Goal: Task Accomplishment & Management: Complete application form

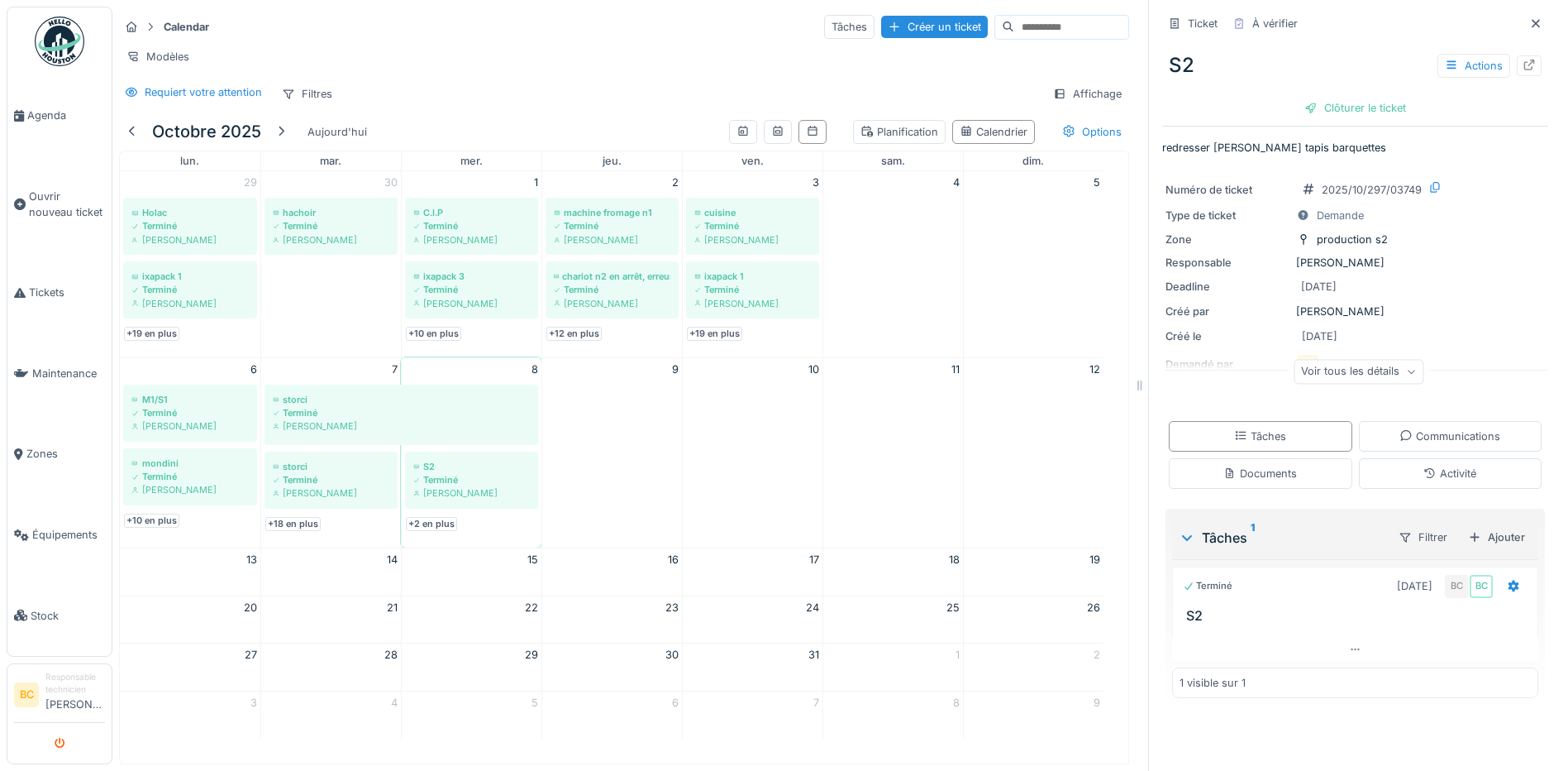
click at [62, 741] on icon "submit" at bounding box center [60, 744] width 10 height 10
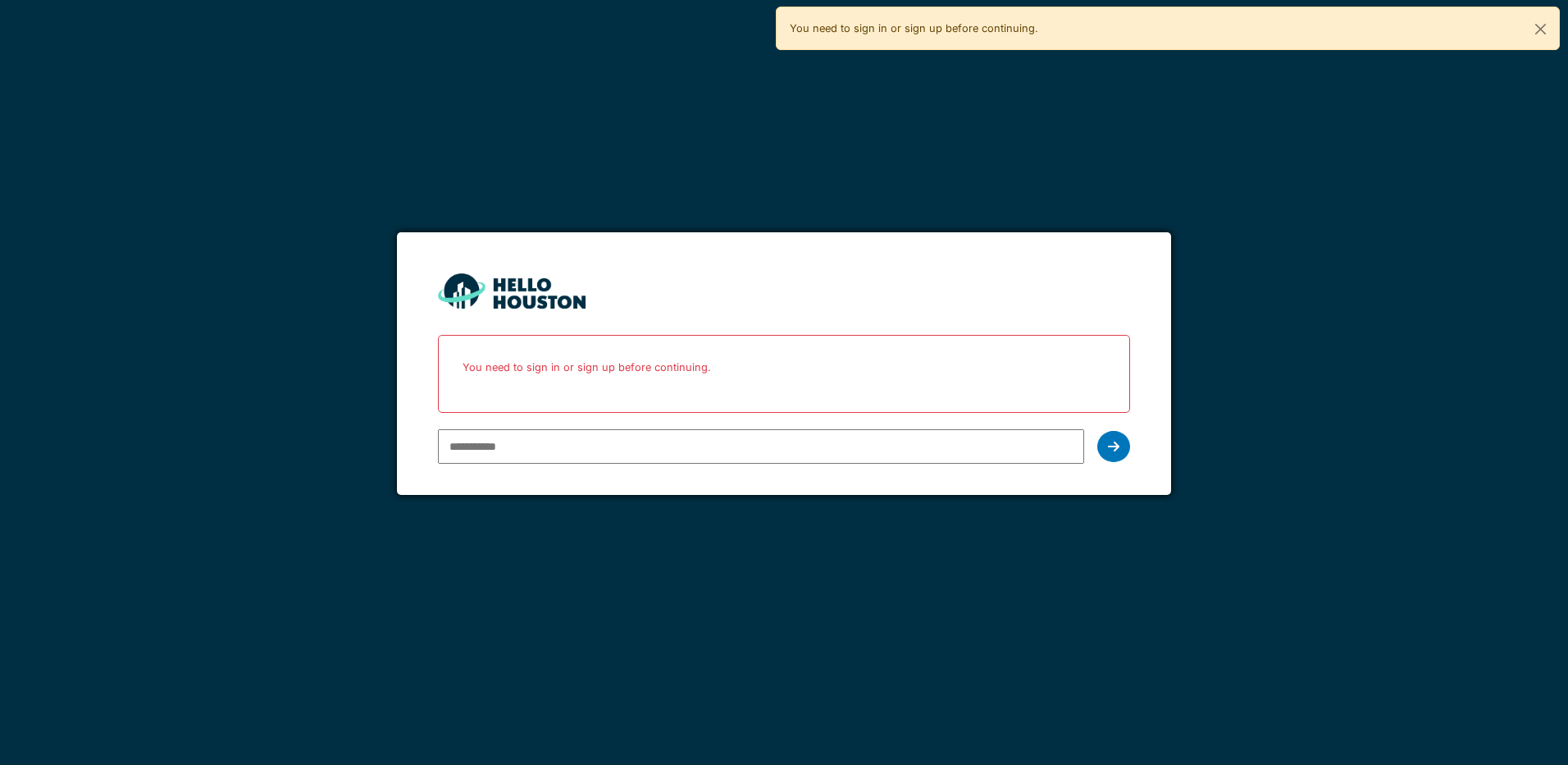
drag, startPoint x: 0, startPoint y: 0, endPoint x: 472, endPoint y: 445, distance: 648.7
click at [472, 445] on input "email" at bounding box center [761, 446] width 645 height 35
type input "**********"
click at [1112, 454] on div at bounding box center [1114, 446] width 33 height 31
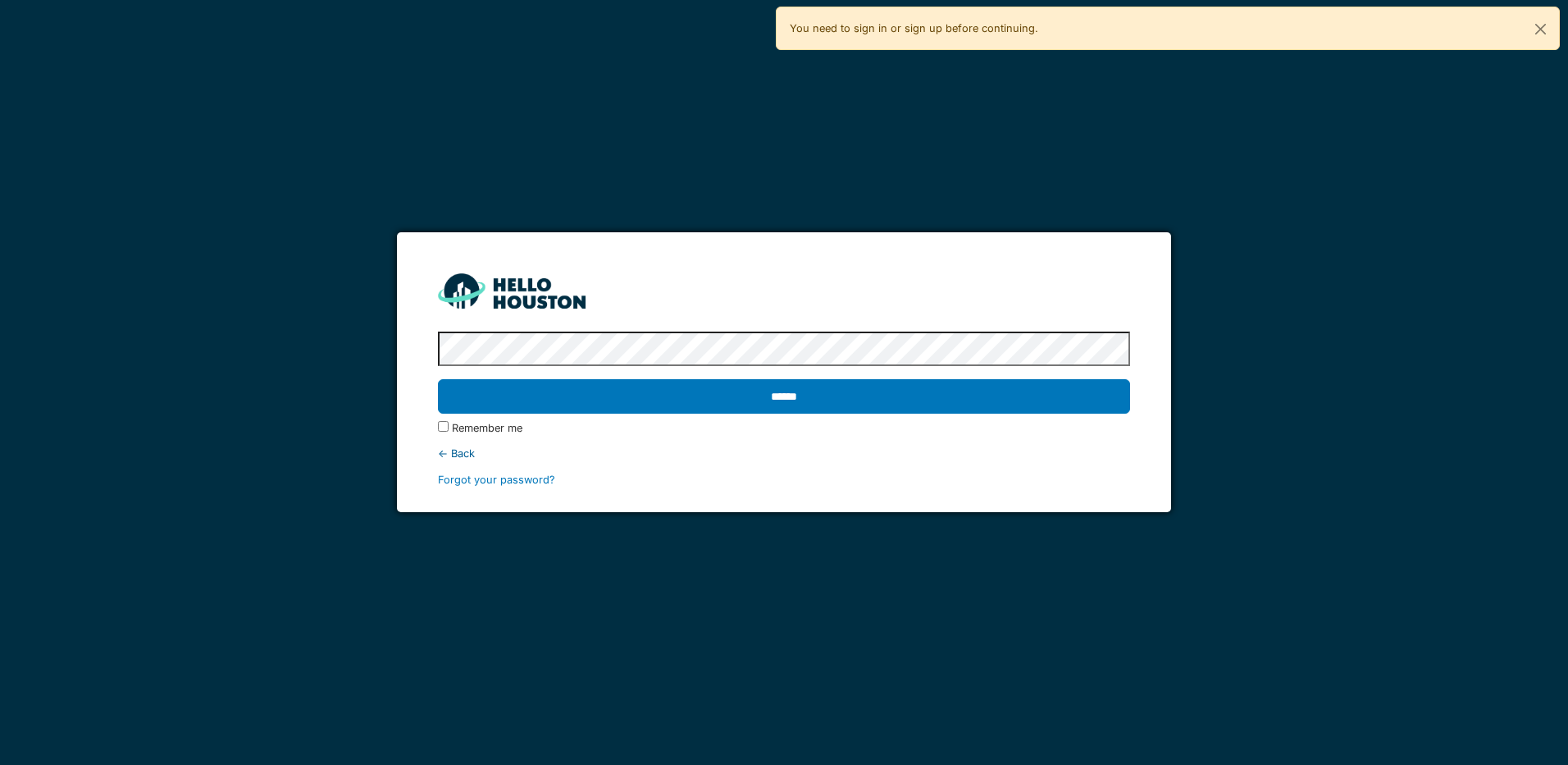
click at [438, 379] on input "******" at bounding box center [784, 396] width 691 height 35
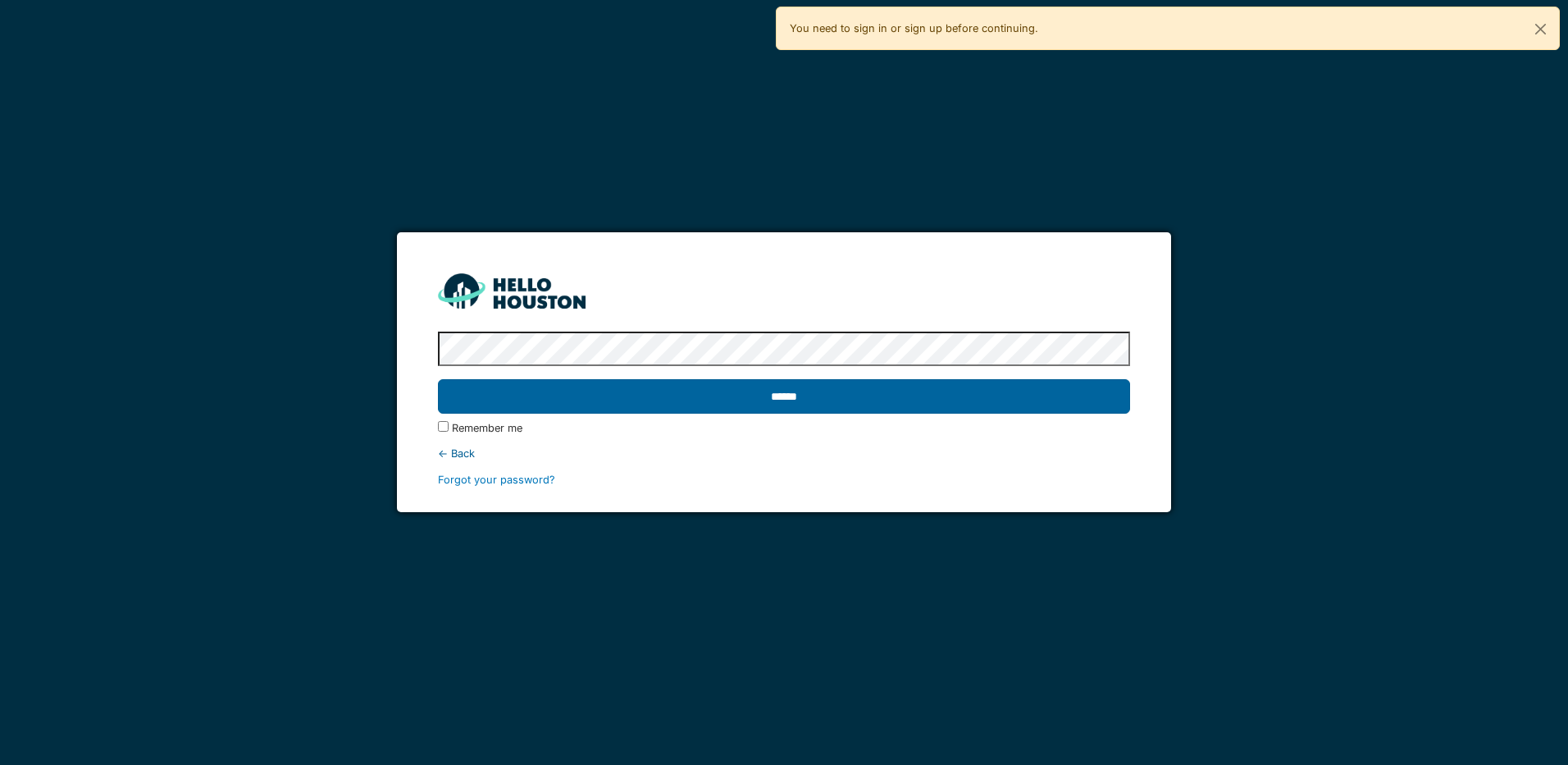
click at [774, 389] on input "******" at bounding box center [784, 396] width 691 height 35
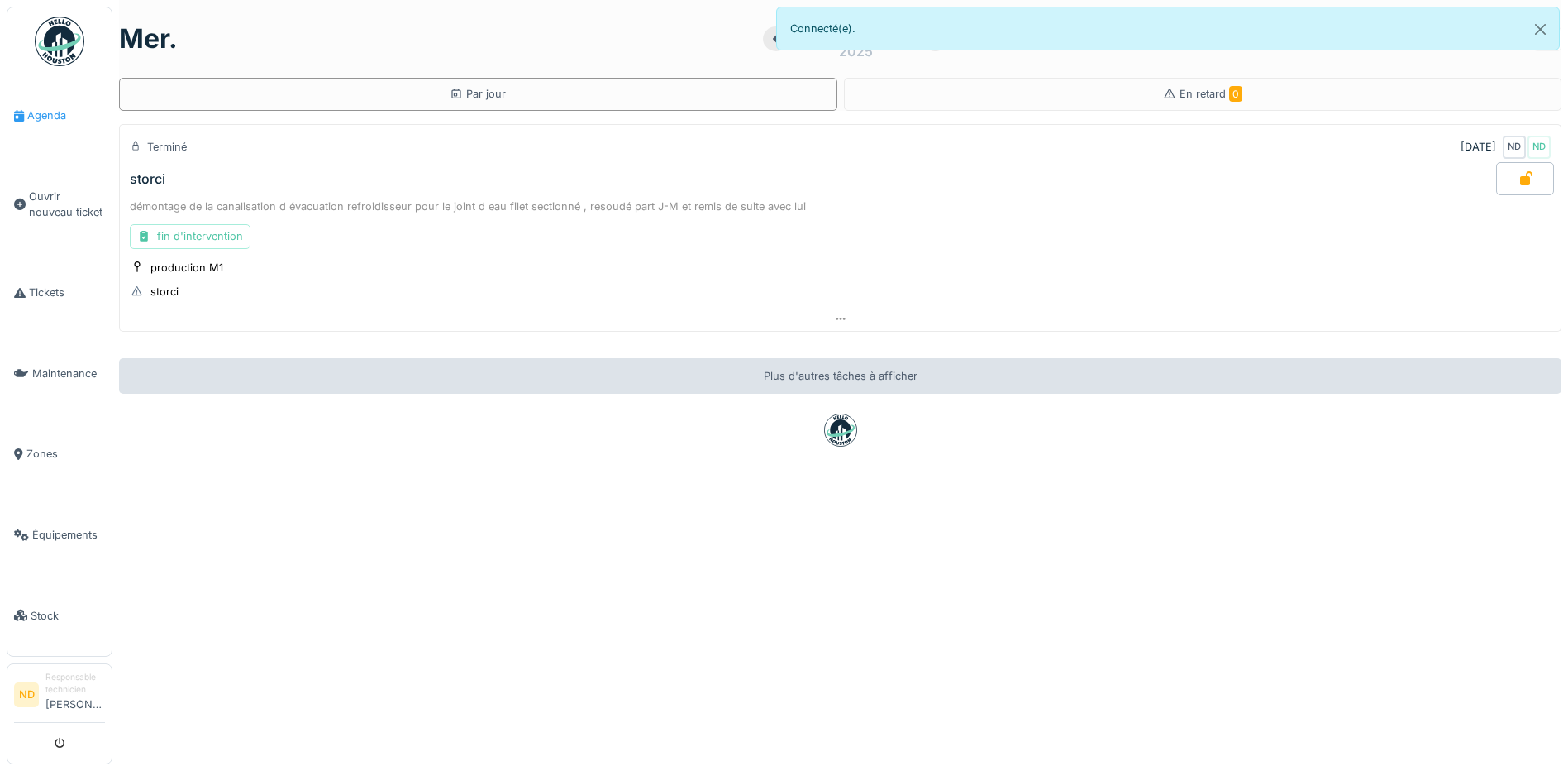
click at [37, 114] on span "Agenda" at bounding box center [65, 116] width 77 height 16
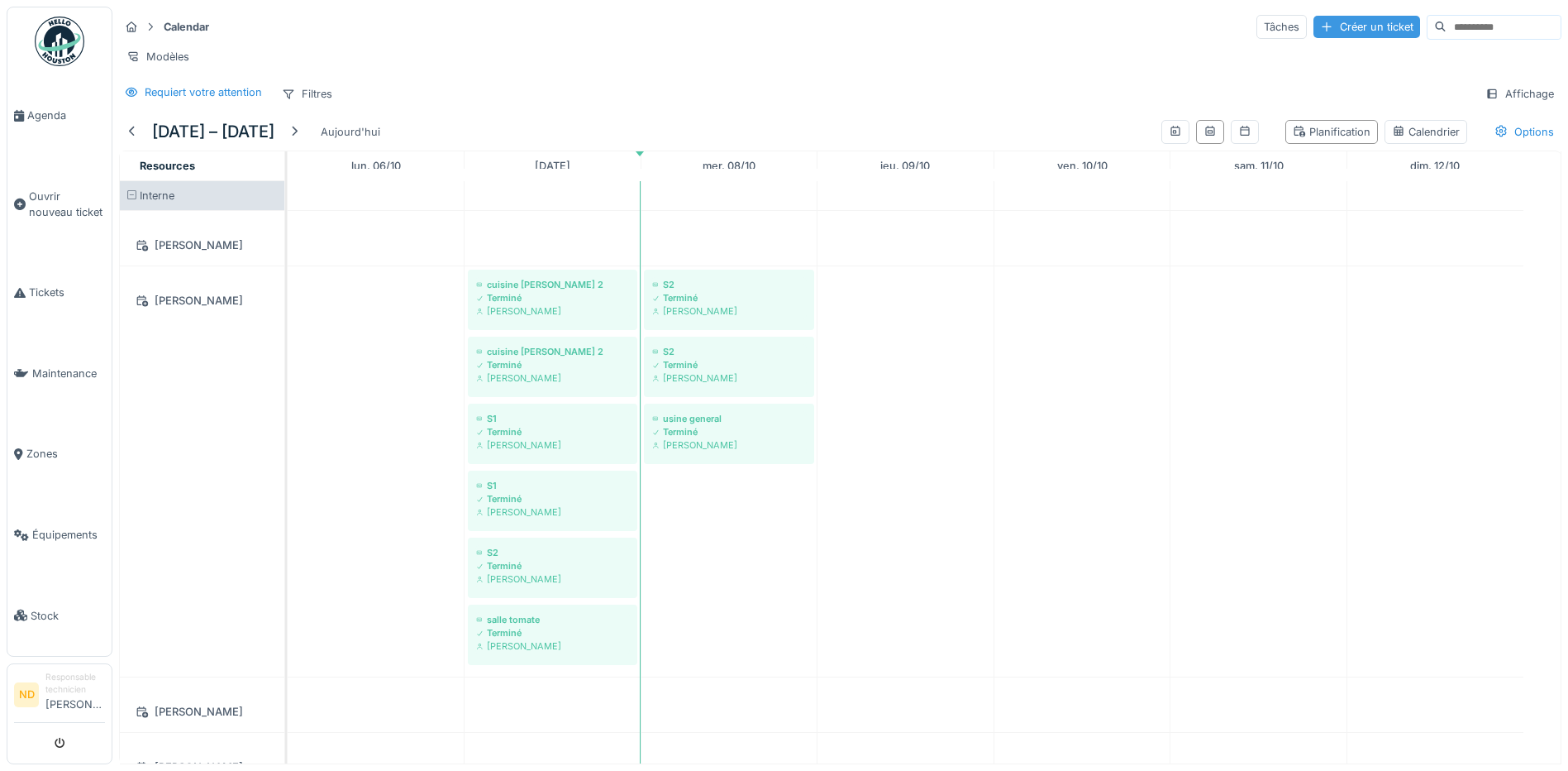
click at [1313, 25] on div "Créer un ticket" at bounding box center [1366, 27] width 107 height 23
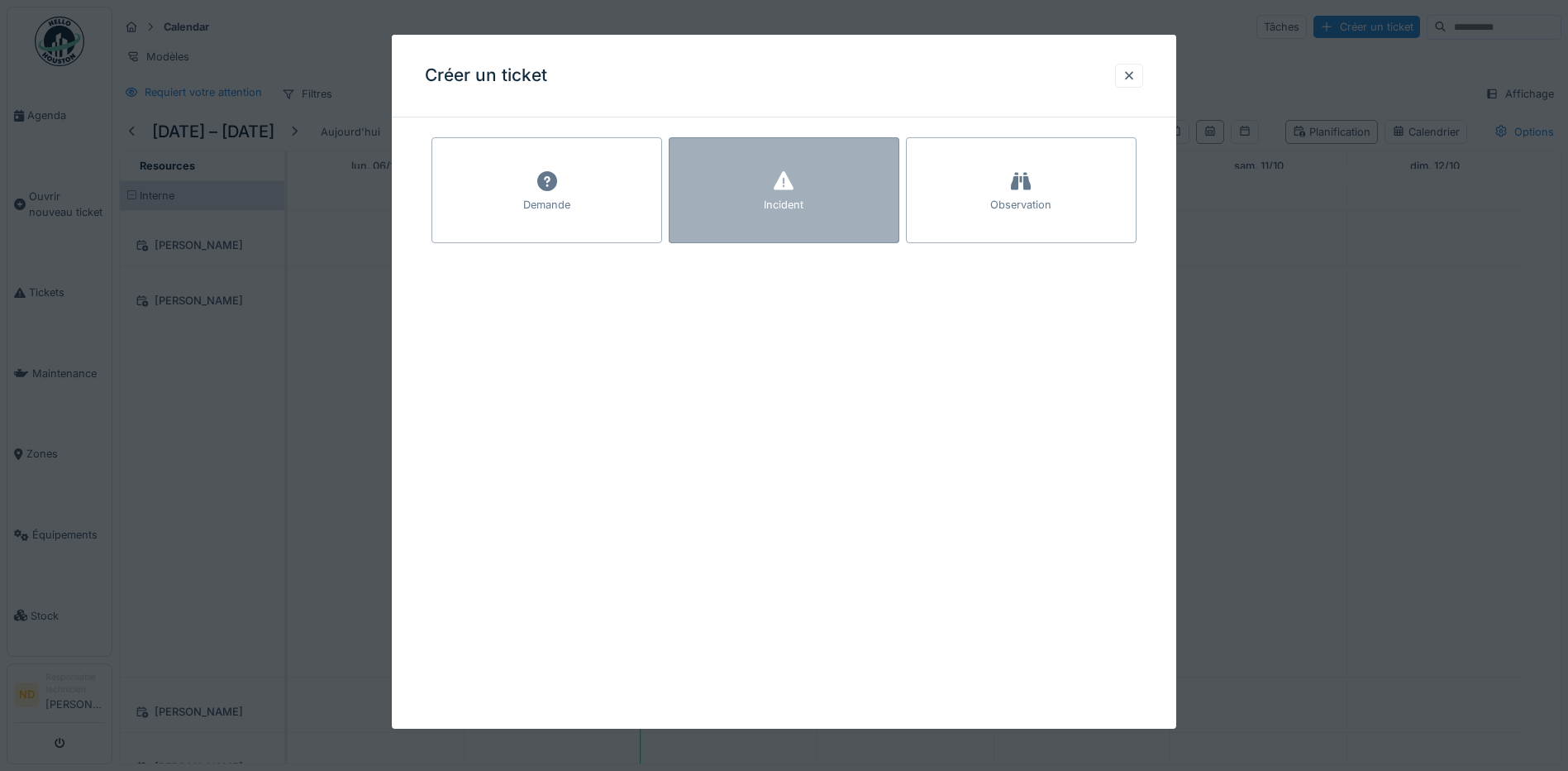
click at [785, 208] on div "Incident" at bounding box center [784, 204] width 40 height 16
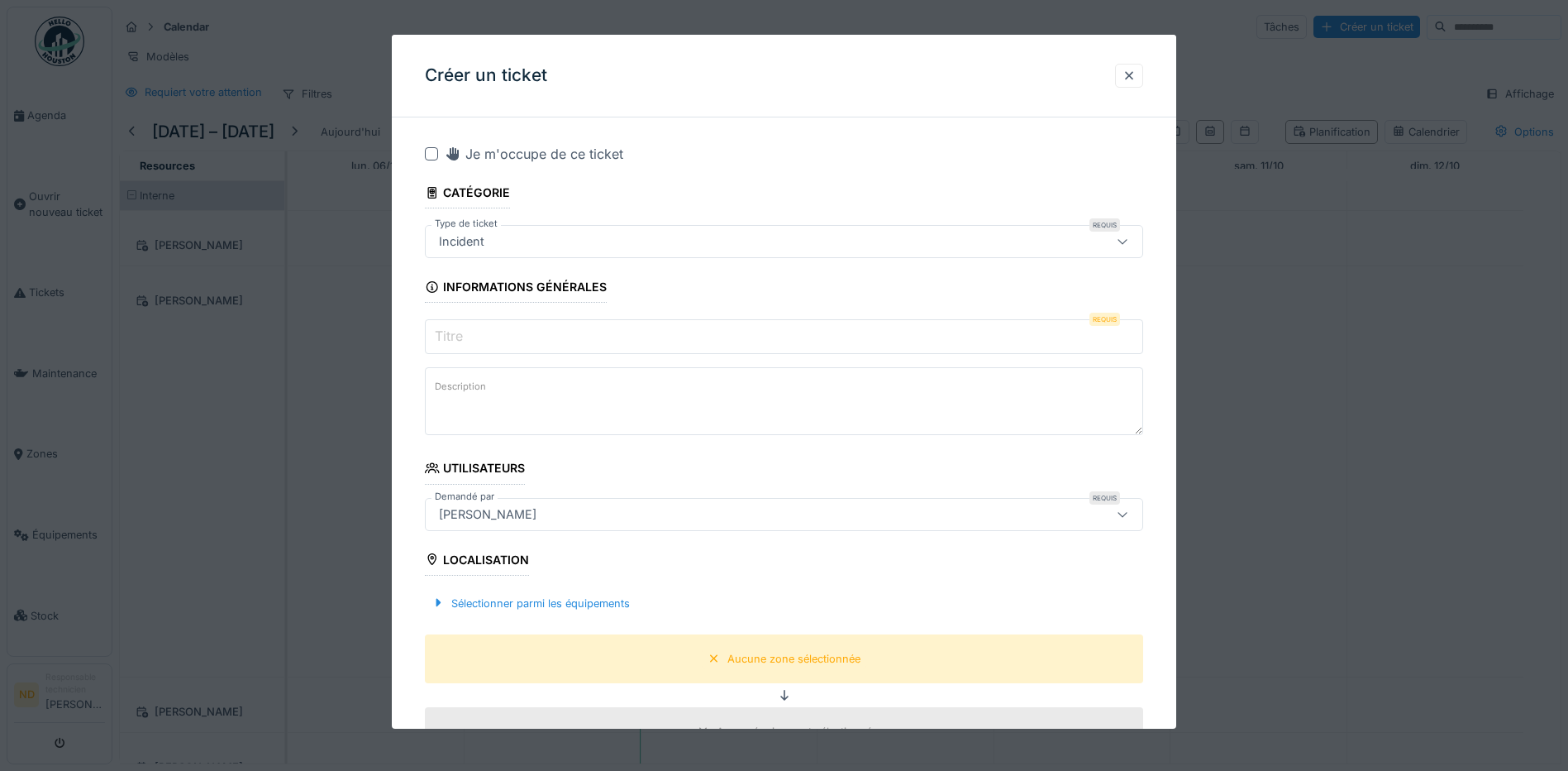
click at [505, 337] on input "Titre" at bounding box center [784, 337] width 718 height 35
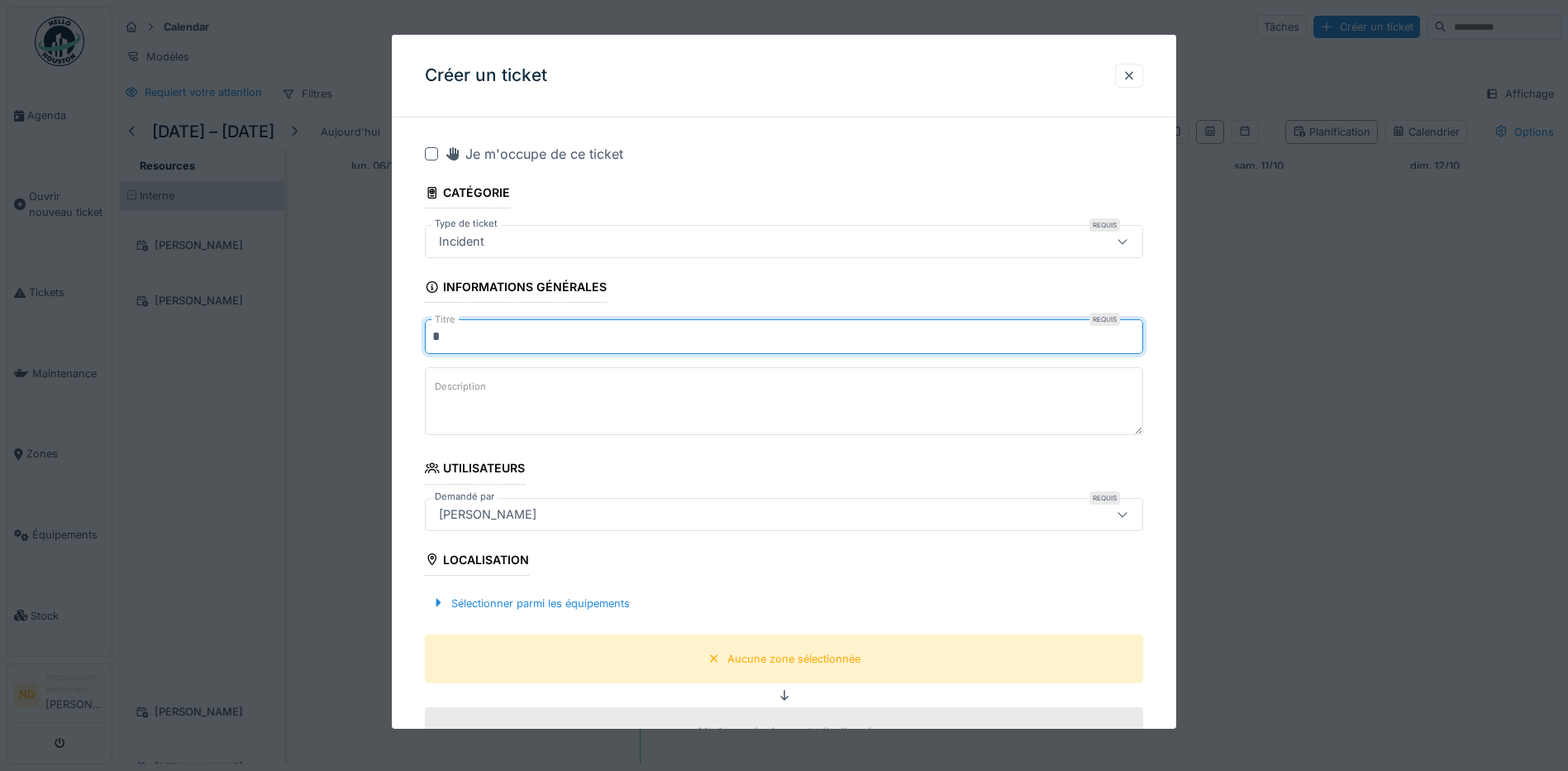
type input "*"
click at [459, 420] on textarea "Description" at bounding box center [784, 401] width 718 height 68
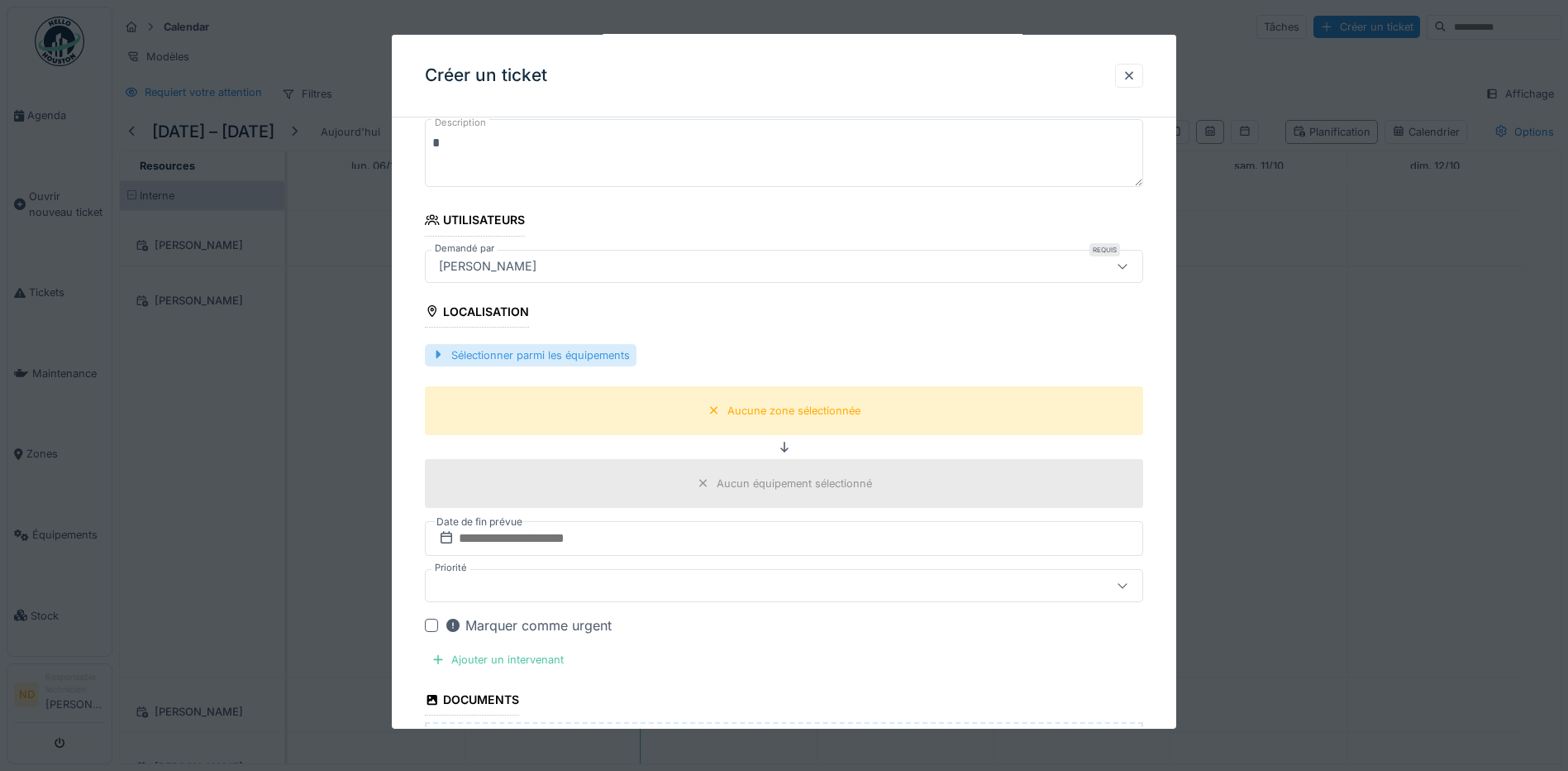
type textarea "*"
click at [492, 361] on div "Sélectionner parmi les équipements" at bounding box center [530, 355] width 211 height 23
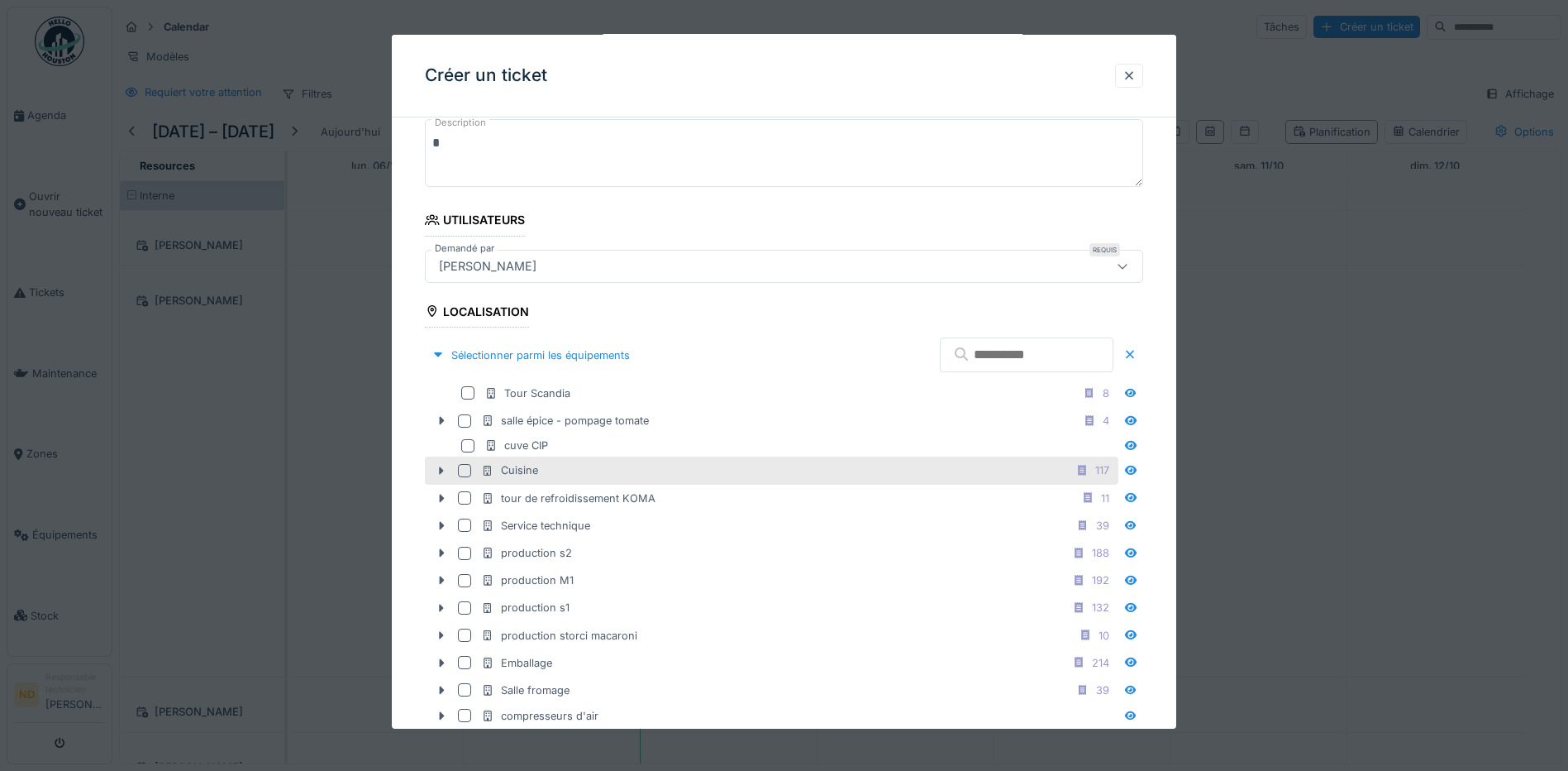
click at [468, 466] on div at bounding box center [464, 470] width 13 height 13
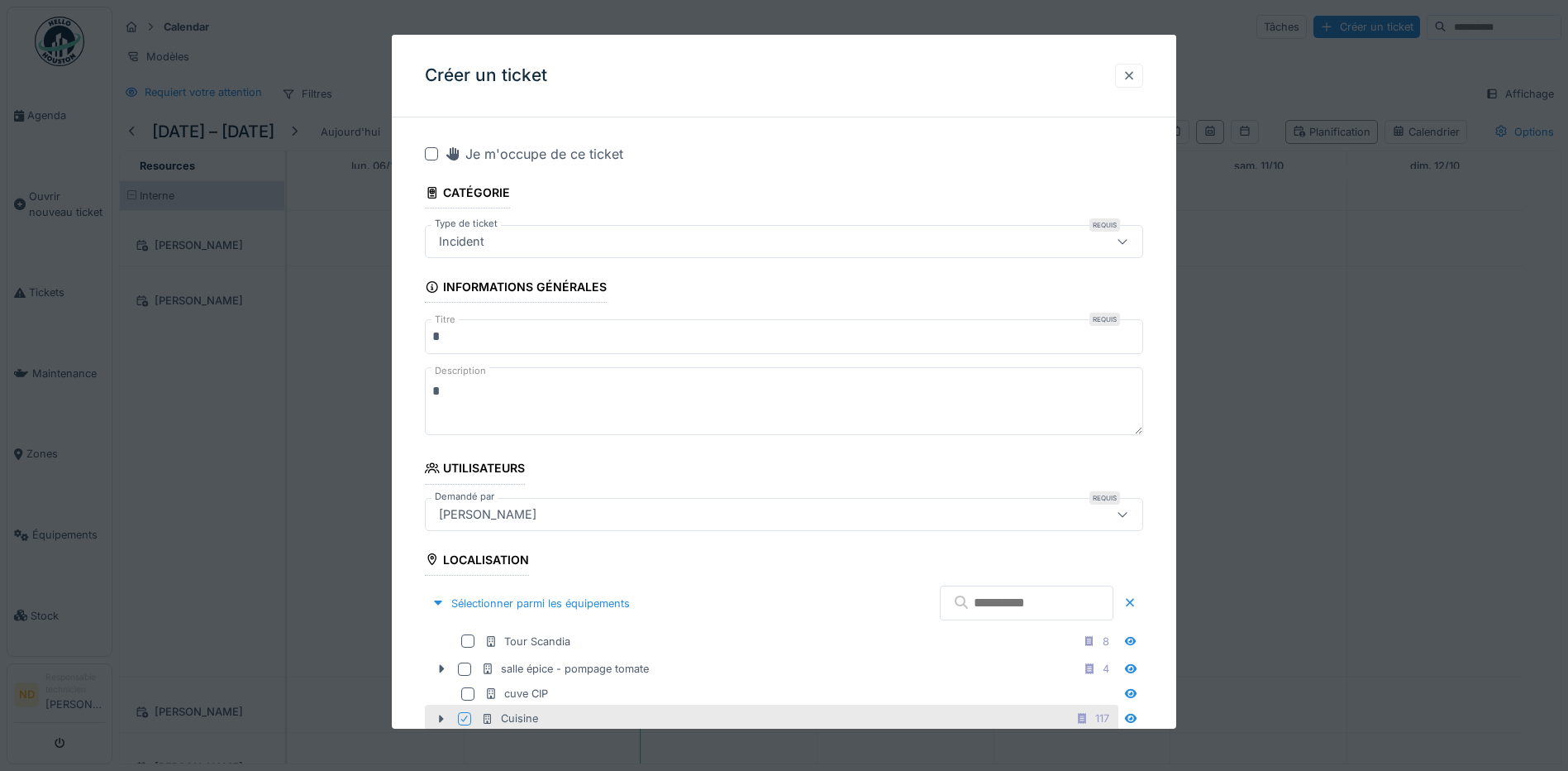
click at [1133, 75] on div at bounding box center [1129, 76] width 13 height 16
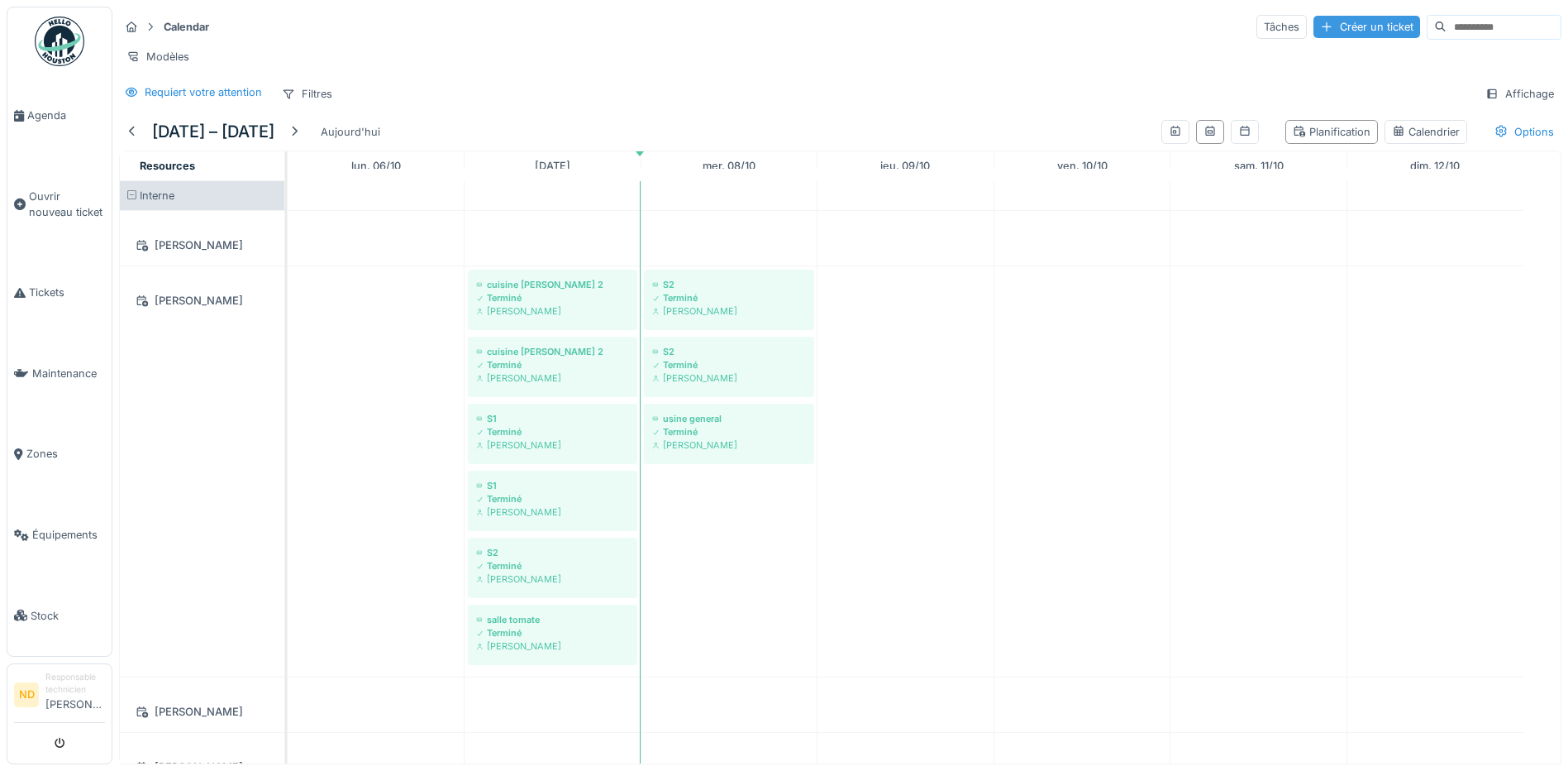
click at [1326, 20] on div "Créer un ticket" at bounding box center [1366, 27] width 107 height 23
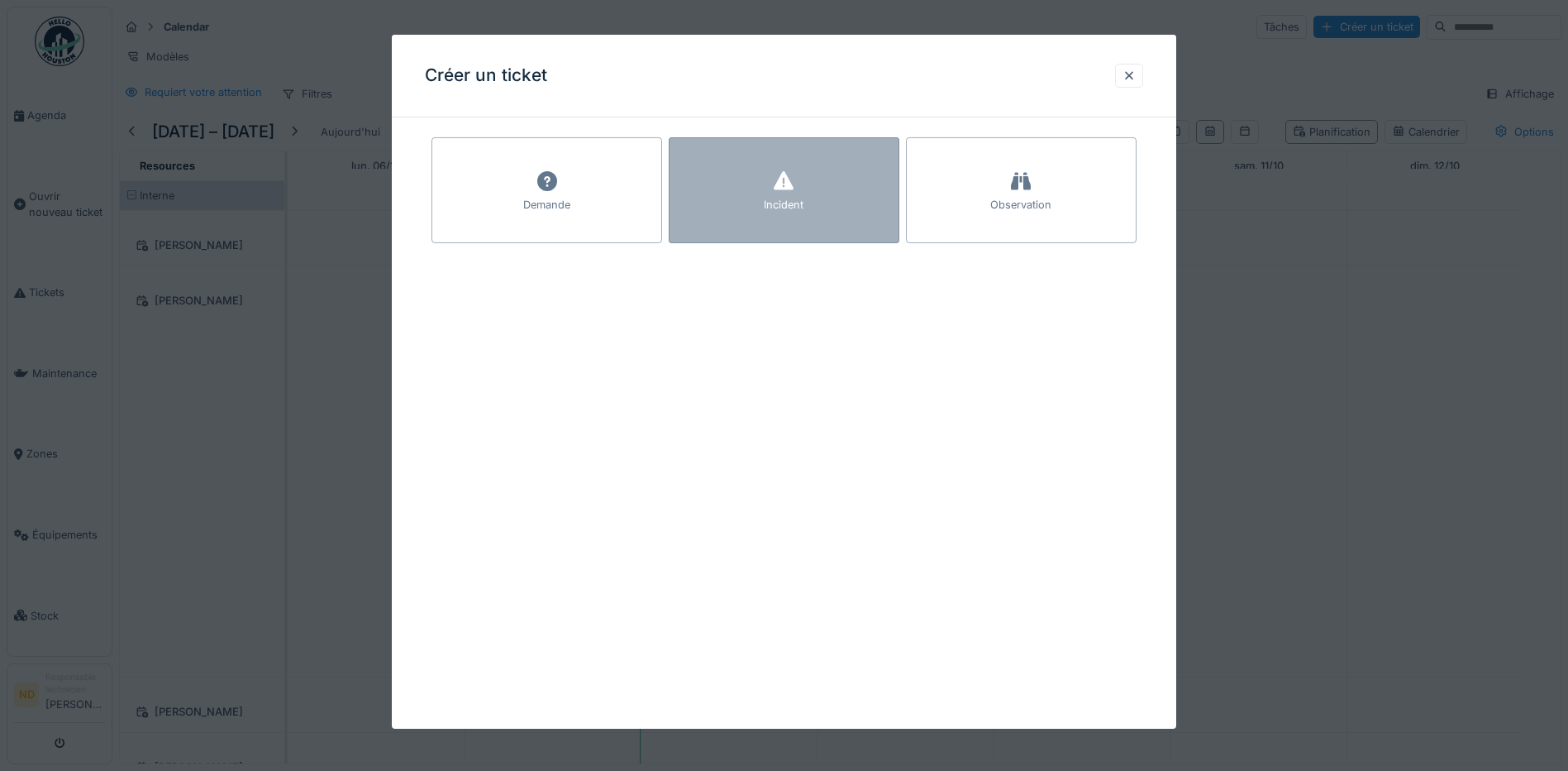
click at [767, 218] on div "Incident" at bounding box center [784, 191] width 230 height 106
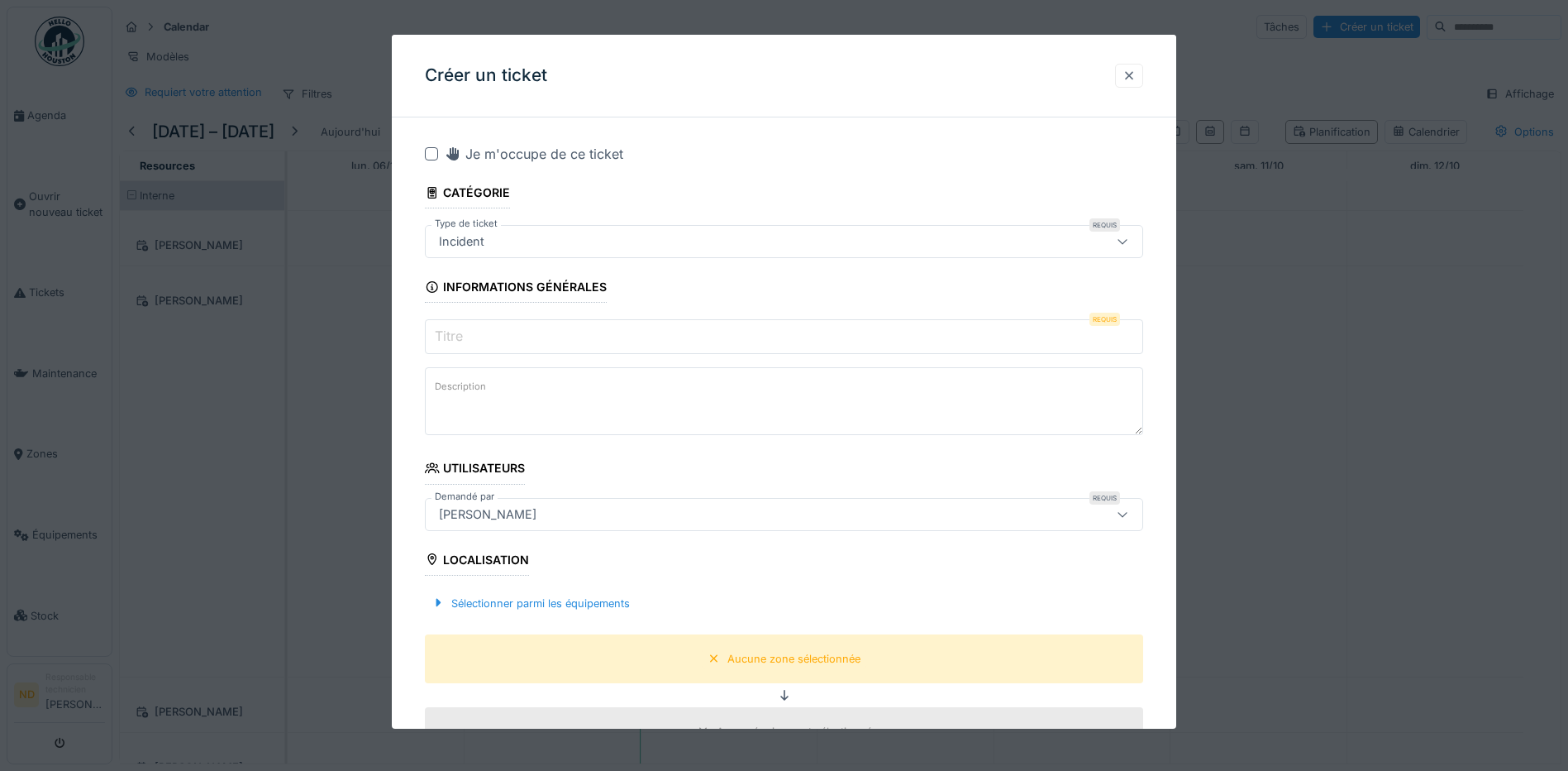
click at [1134, 72] on div at bounding box center [1129, 76] width 13 height 16
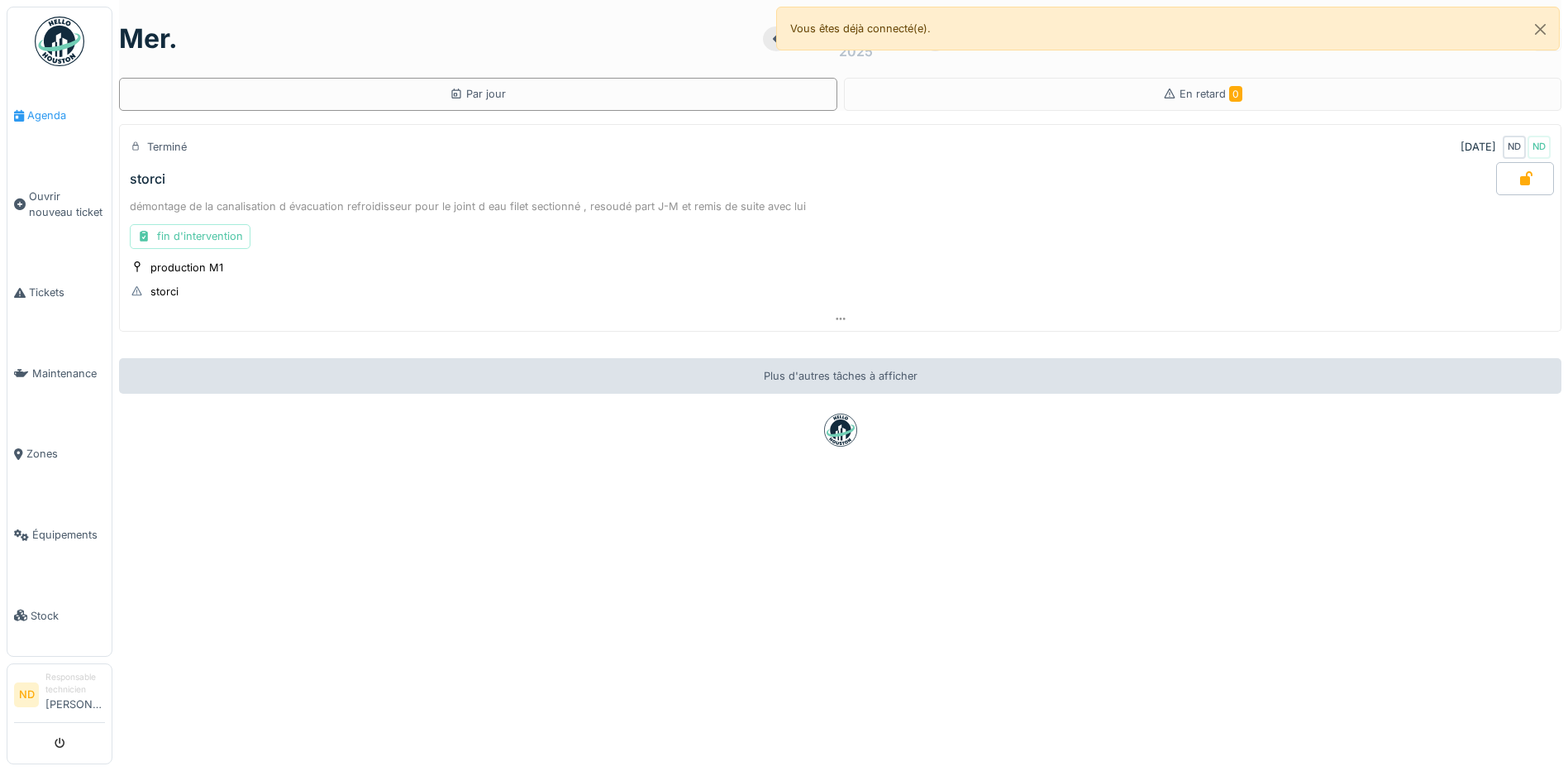
click at [30, 116] on span "Agenda" at bounding box center [65, 116] width 77 height 16
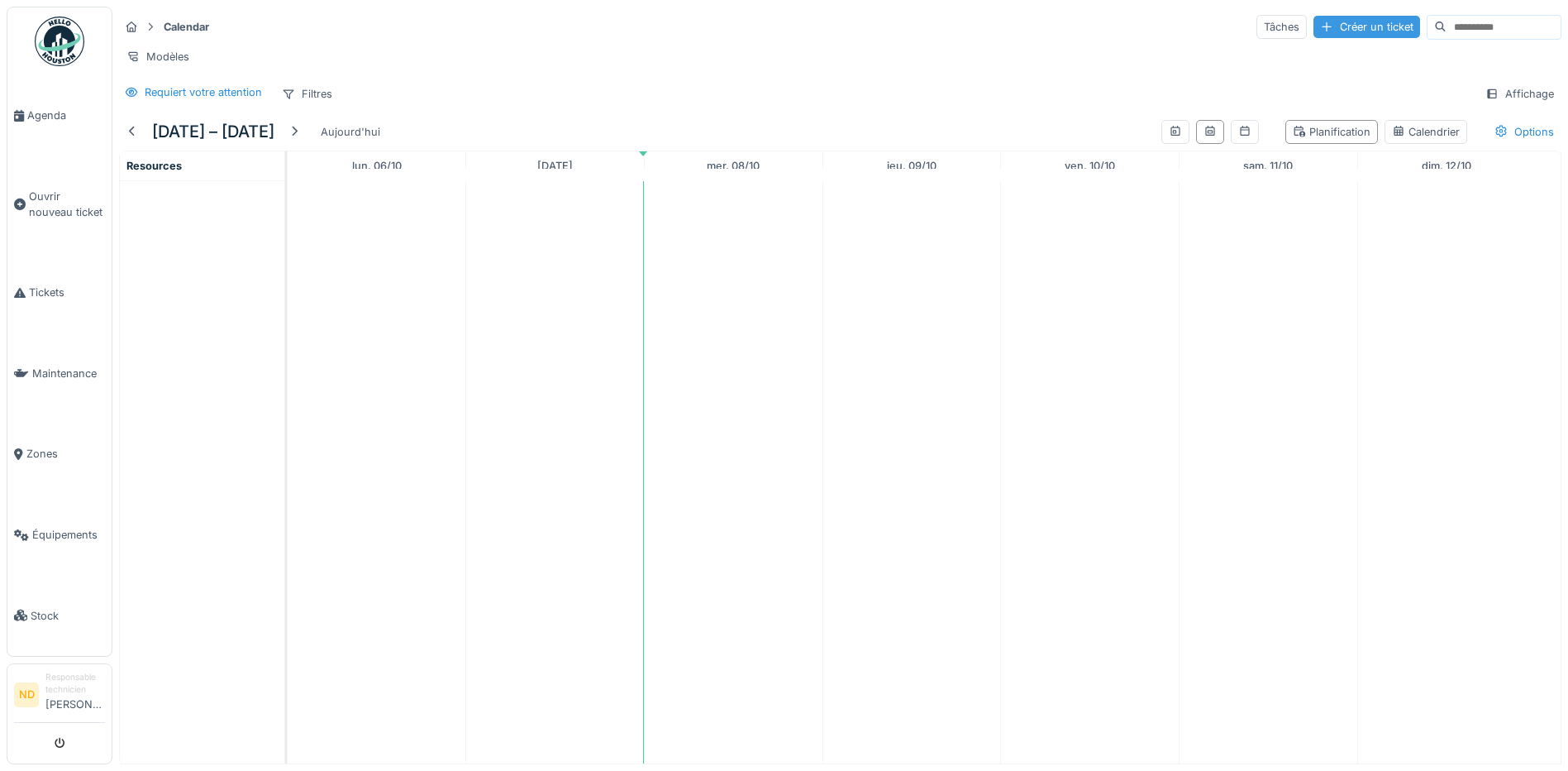
click at [1313, 27] on div "Créer un ticket" at bounding box center [1366, 27] width 107 height 23
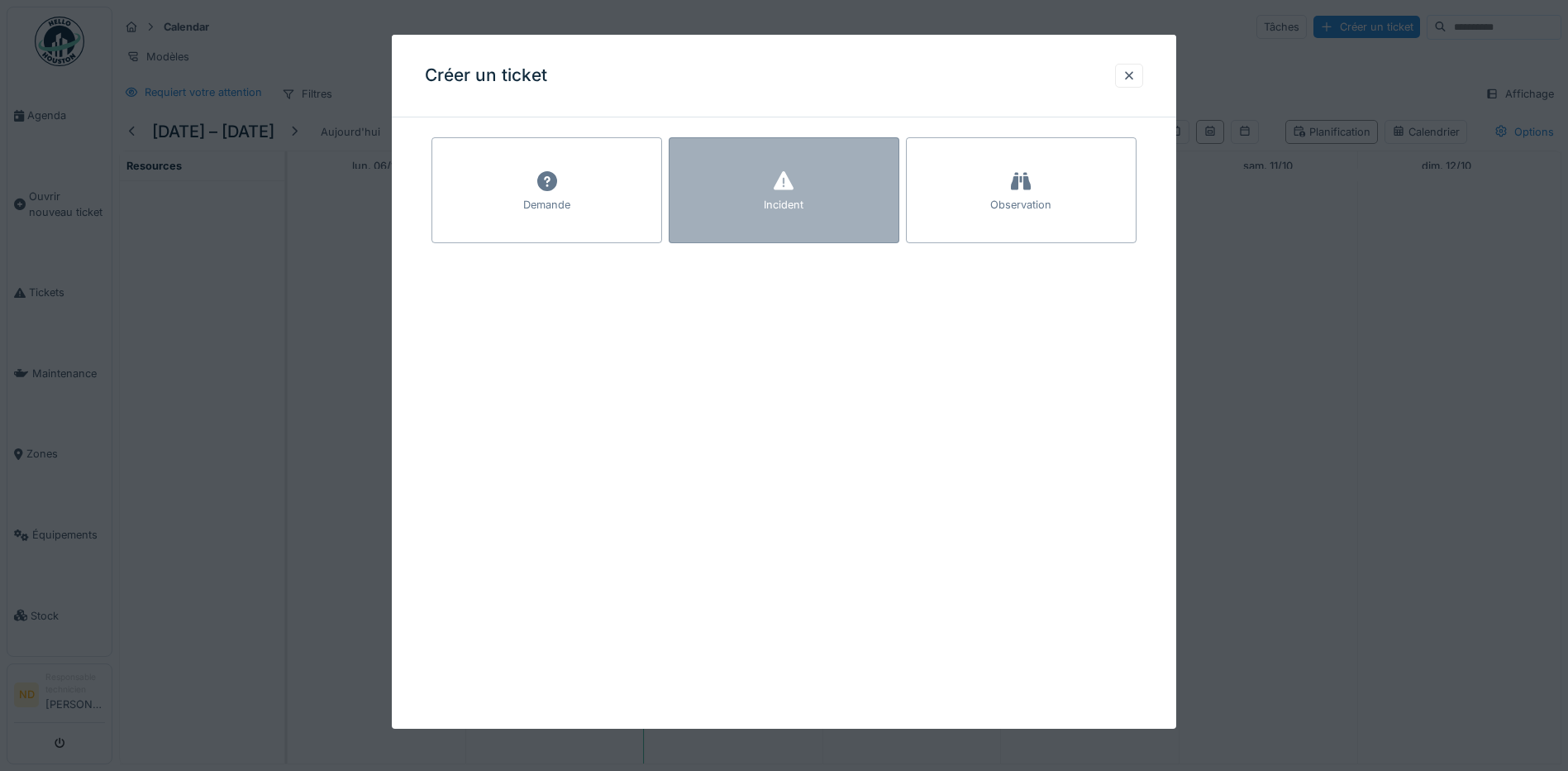
click at [837, 173] on div "Incident" at bounding box center [784, 191] width 230 height 106
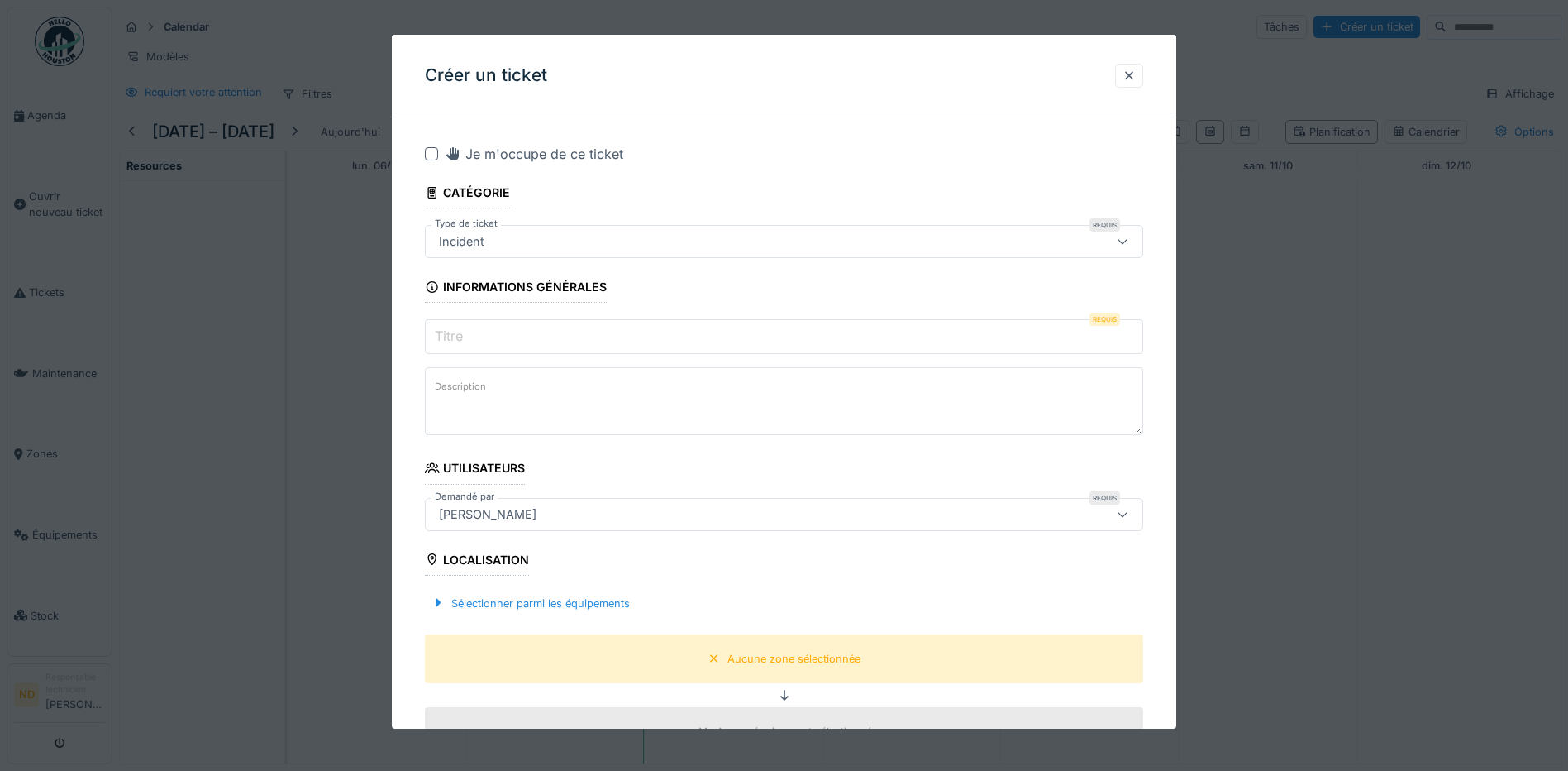
click at [434, 151] on div at bounding box center [431, 153] width 13 height 13
click at [461, 331] on label "Titre" at bounding box center [449, 335] width 35 height 20
click at [461, 331] on input "Titre" at bounding box center [784, 337] width 718 height 35
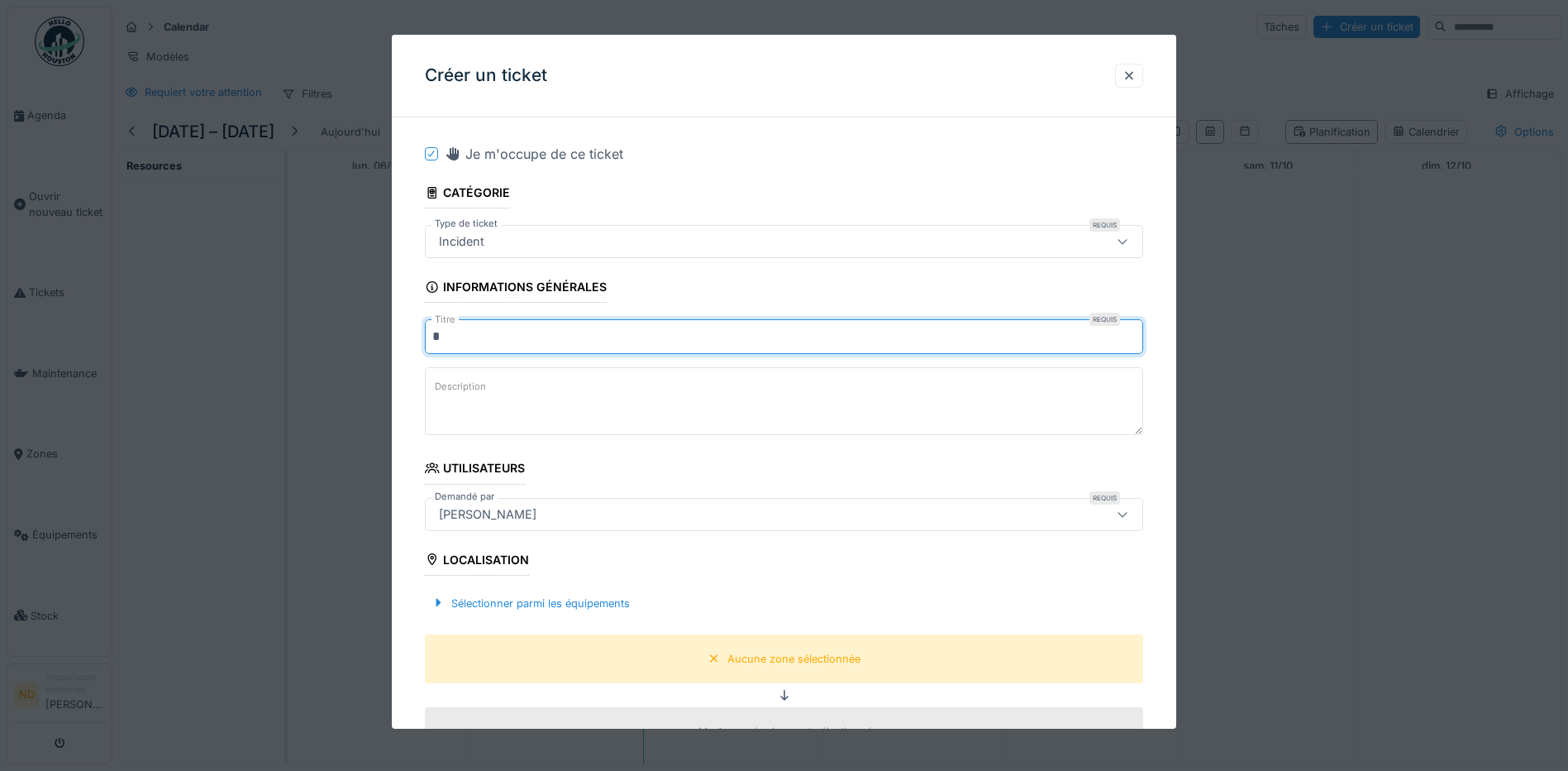
type input "*"
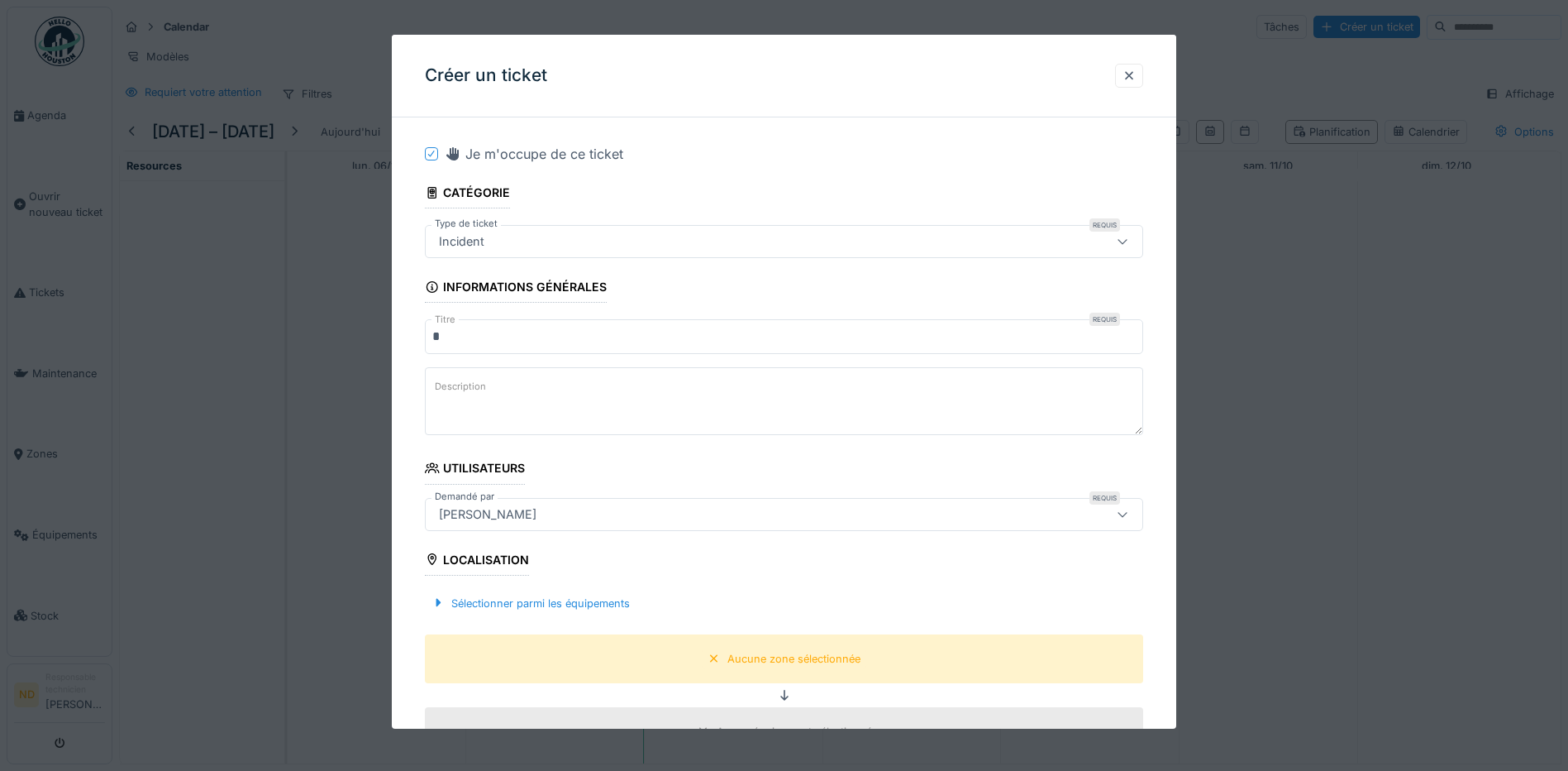
click at [465, 388] on label "Description" at bounding box center [460, 386] width 58 height 21
click at [465, 388] on textarea "Description" at bounding box center [784, 401] width 718 height 68
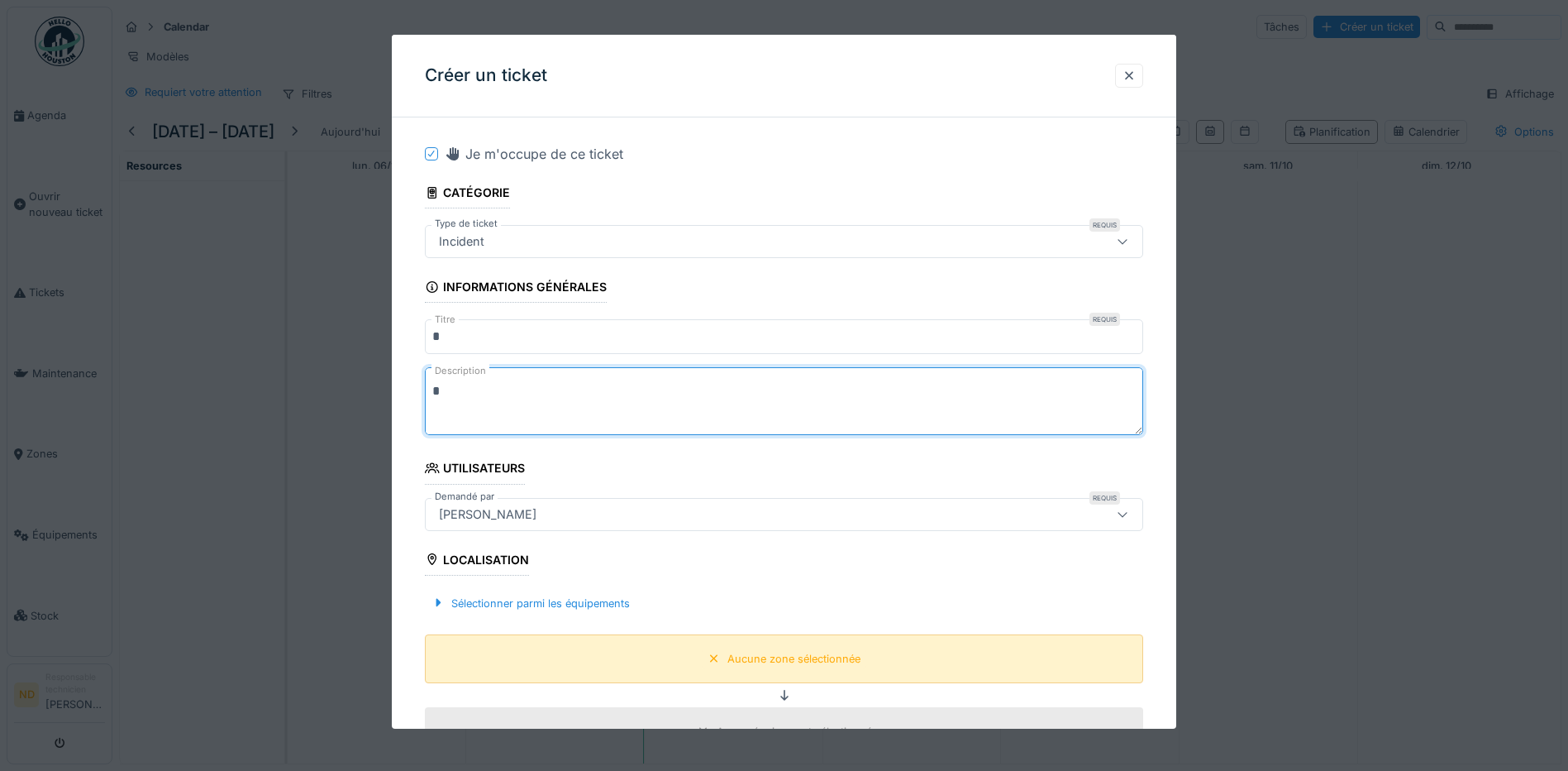
type textarea "*"
click at [780, 663] on div "Aucune zone sélectionnée" at bounding box center [793, 659] width 133 height 16
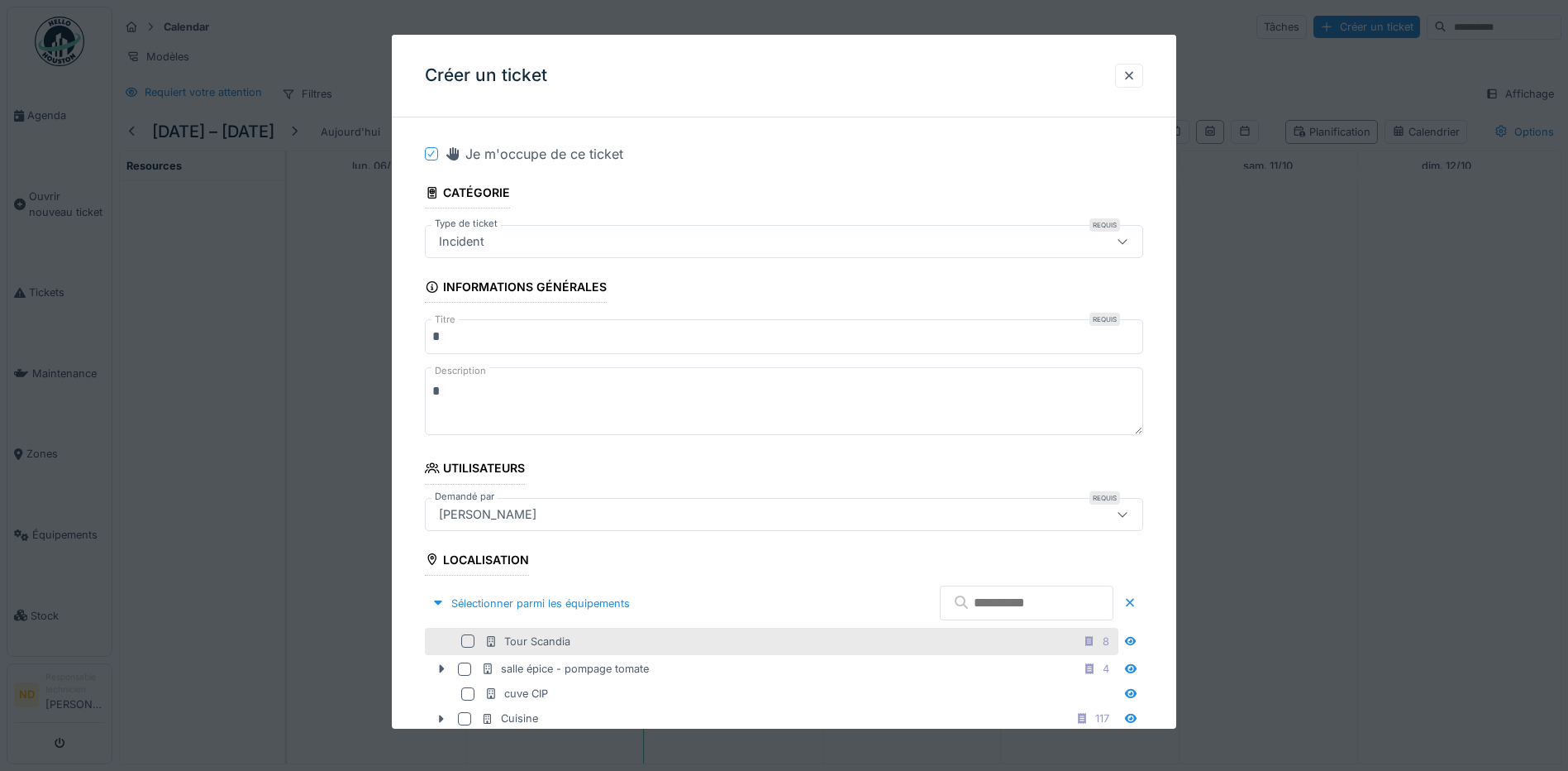
click at [542, 646] on div "Tour Scandia" at bounding box center [527, 641] width 86 height 16
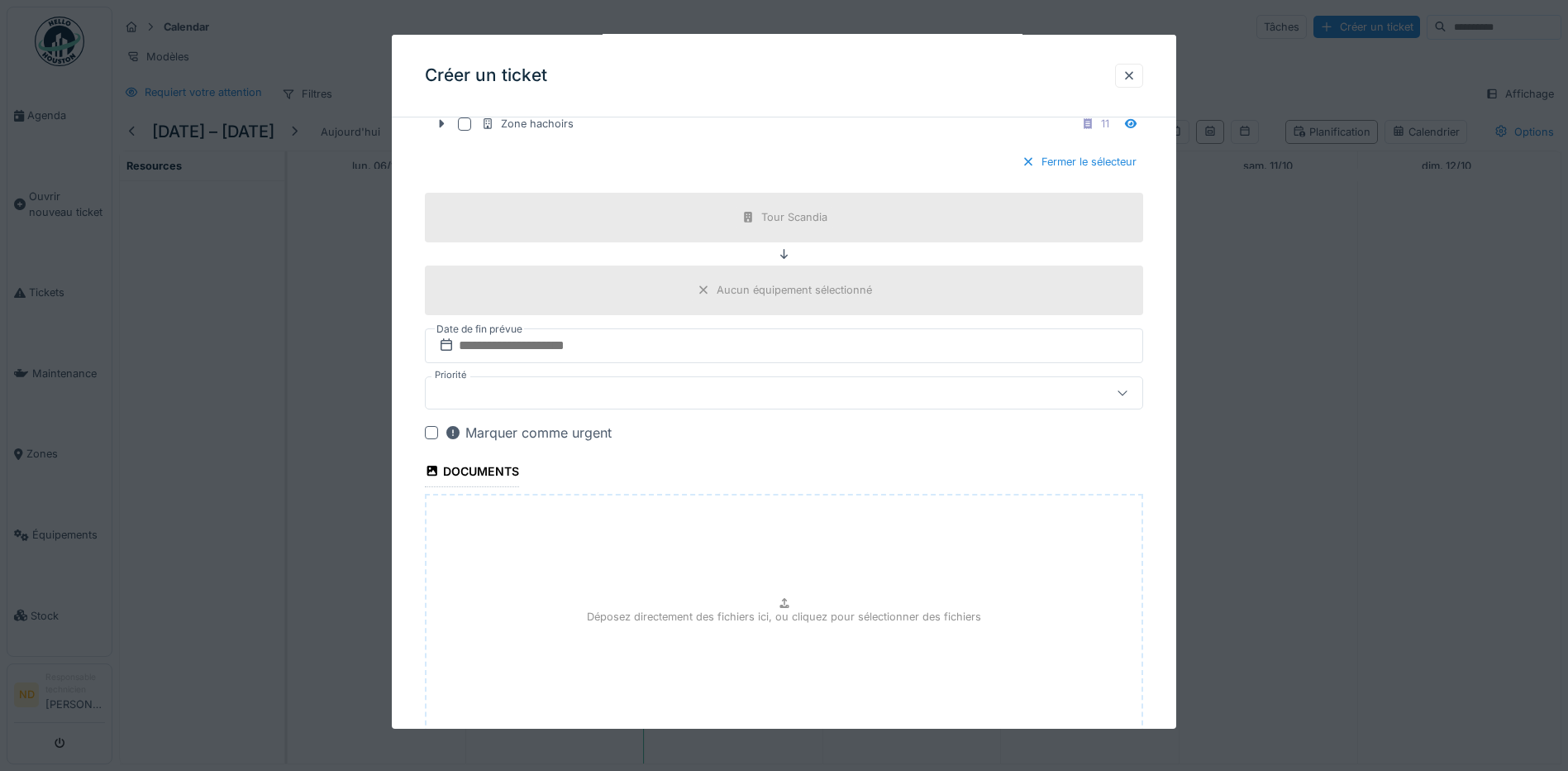
scroll to position [1014, 0]
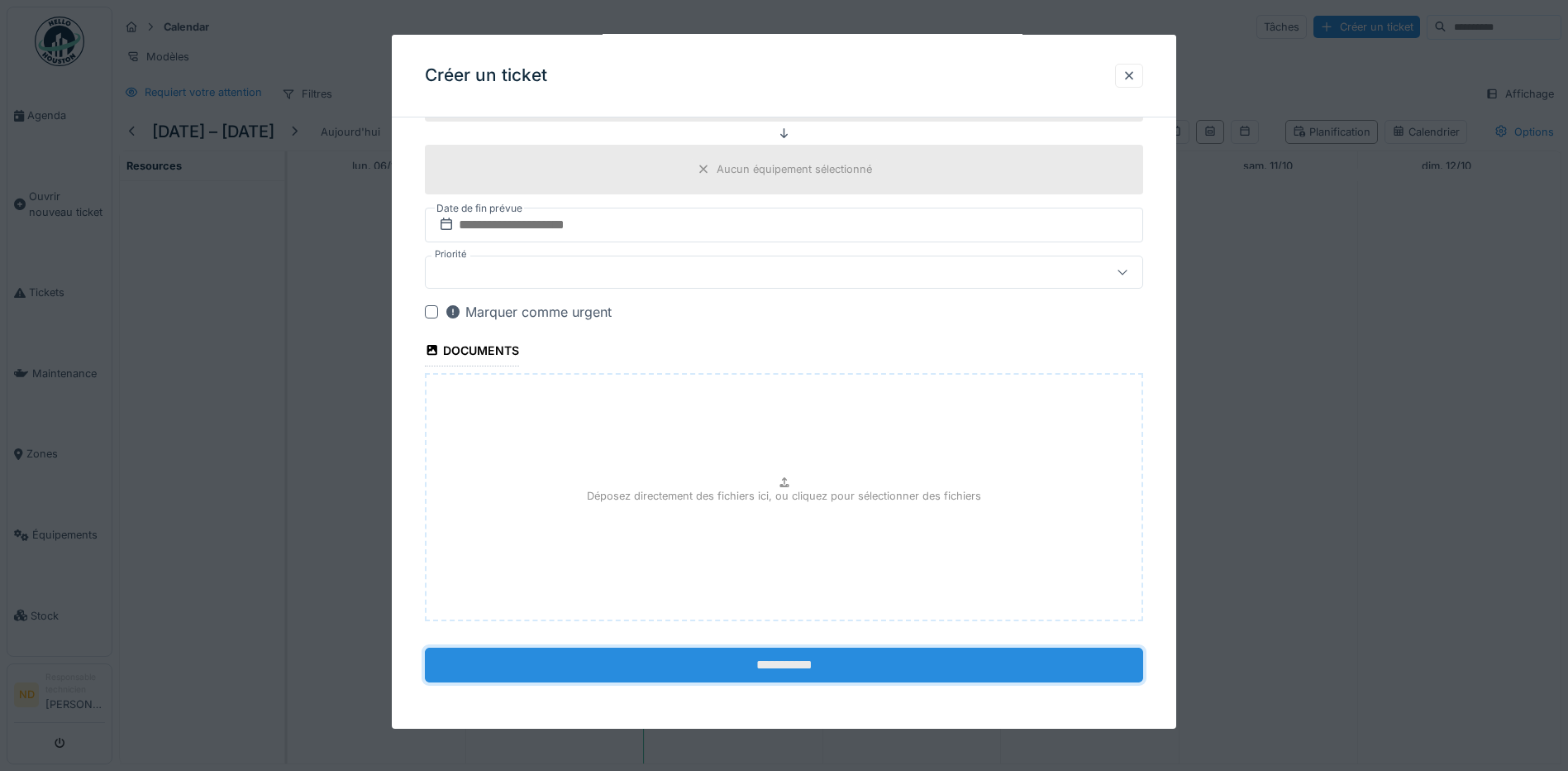
click at [791, 674] on input "**********" at bounding box center [784, 665] width 718 height 35
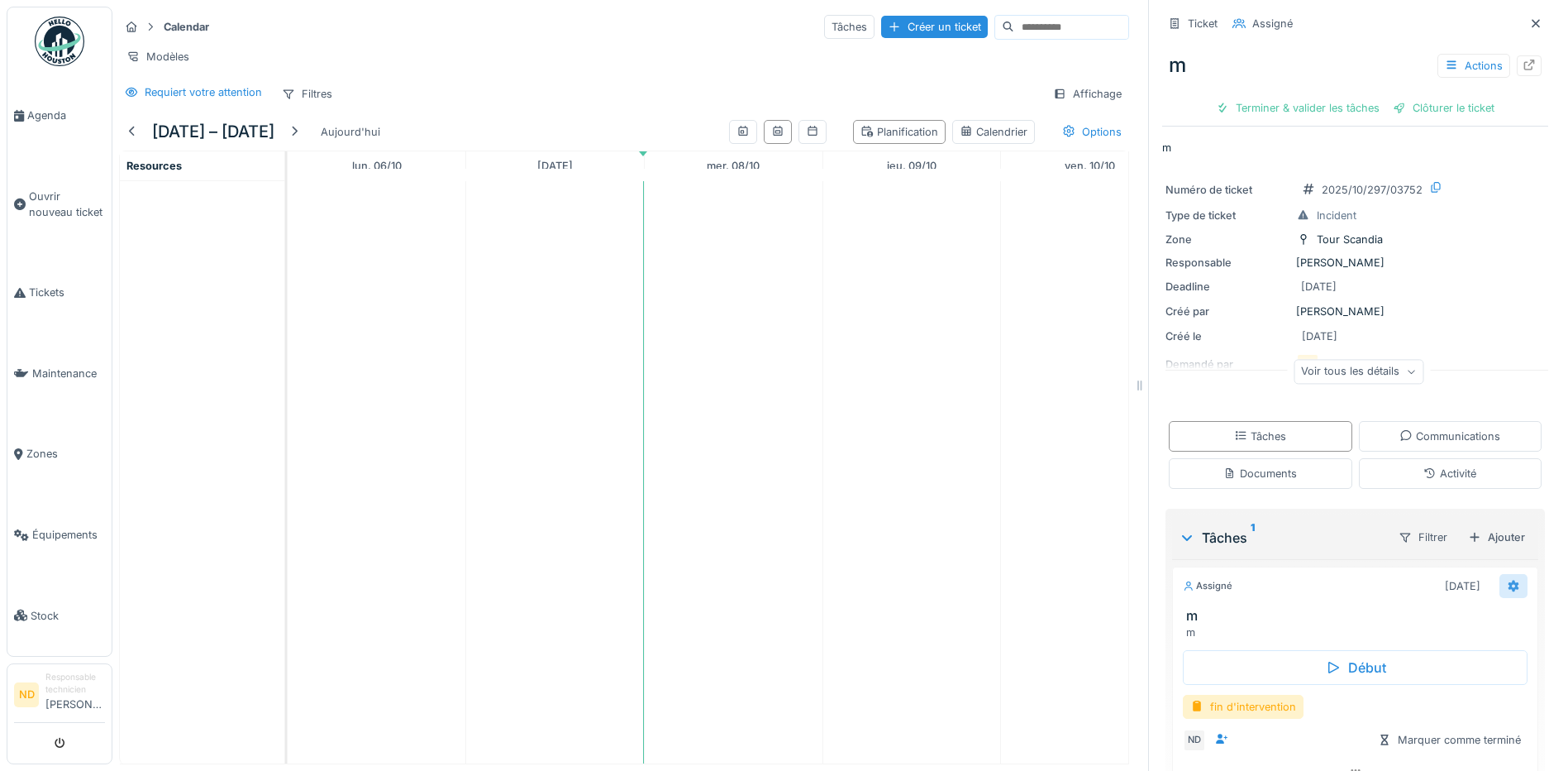
click at [1507, 585] on icon at bounding box center [1513, 586] width 13 height 10
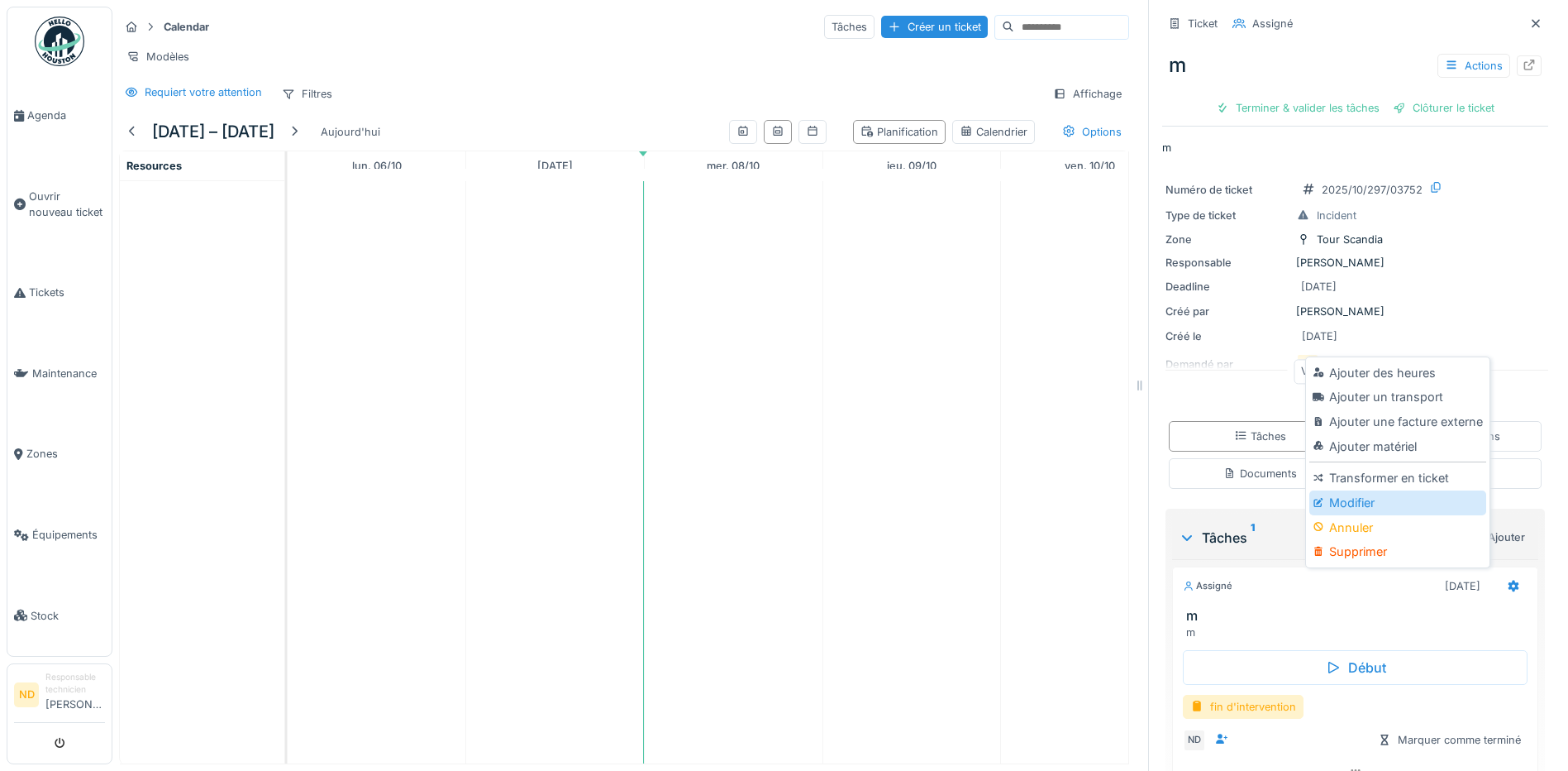
click at [1370, 501] on div "Modifier" at bounding box center [1398, 503] width 176 height 25
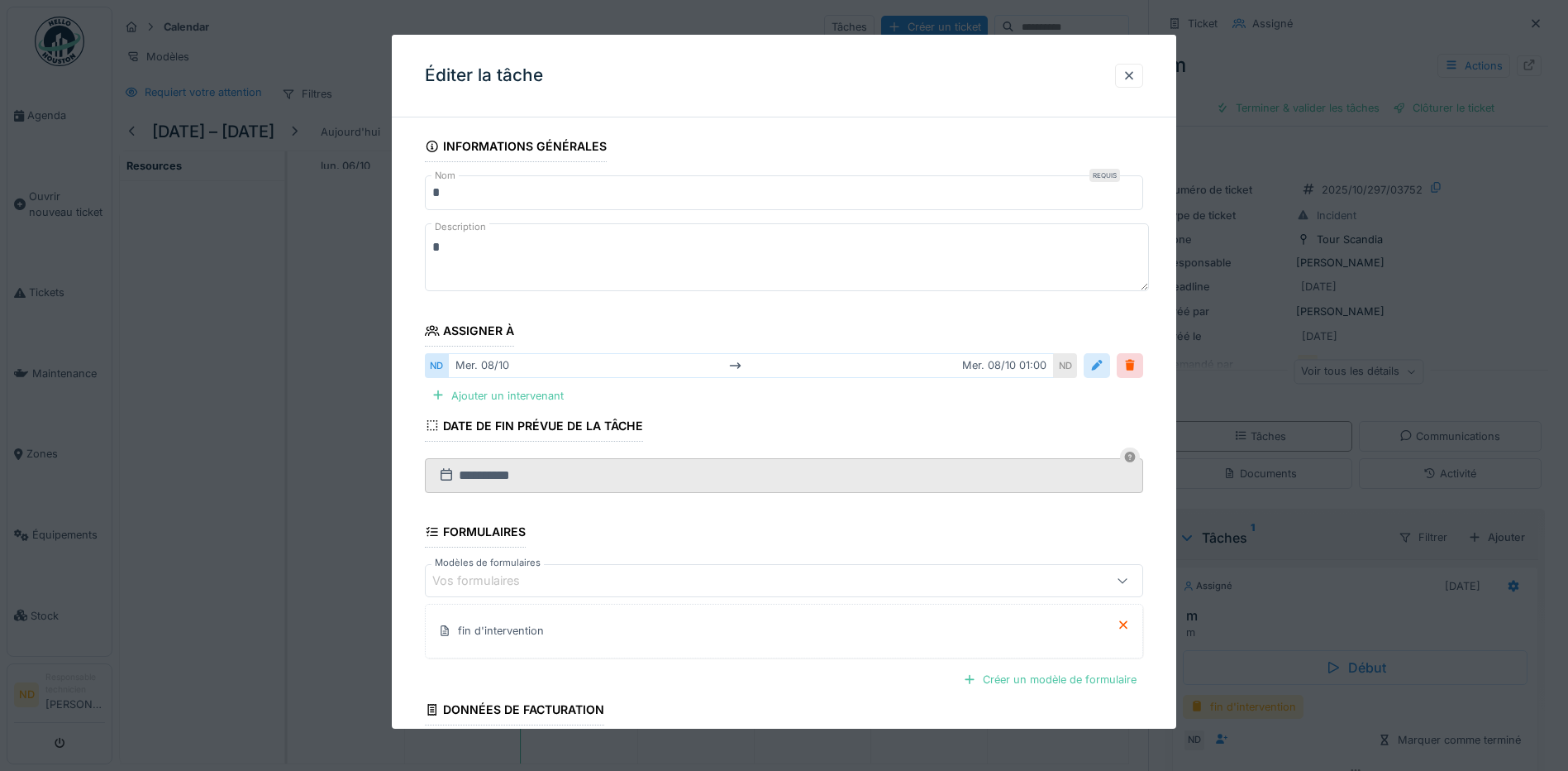
click at [1104, 364] on div at bounding box center [1097, 365] width 13 height 16
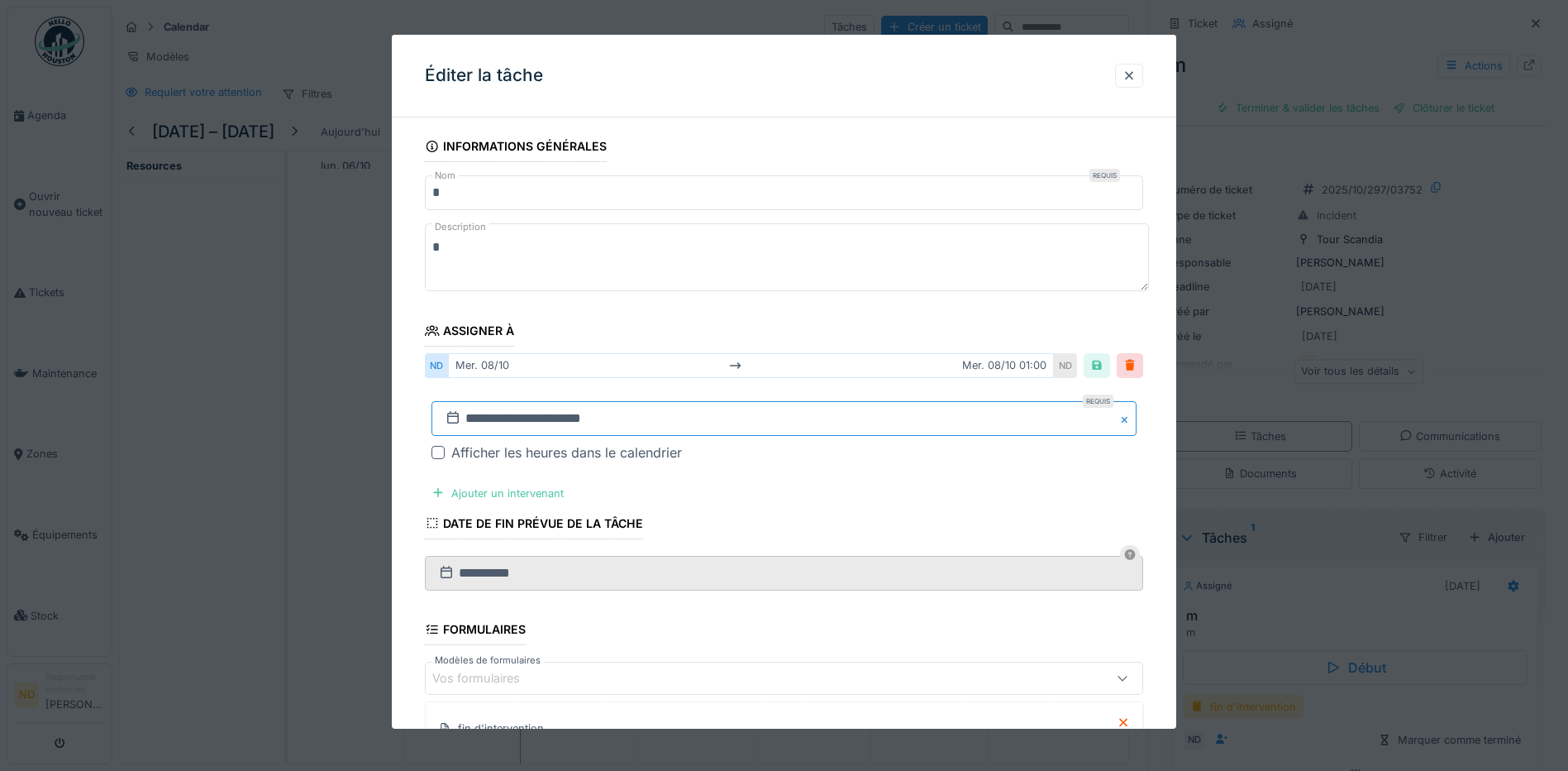
click at [569, 419] on input "**********" at bounding box center [784, 419] width 705 height 35
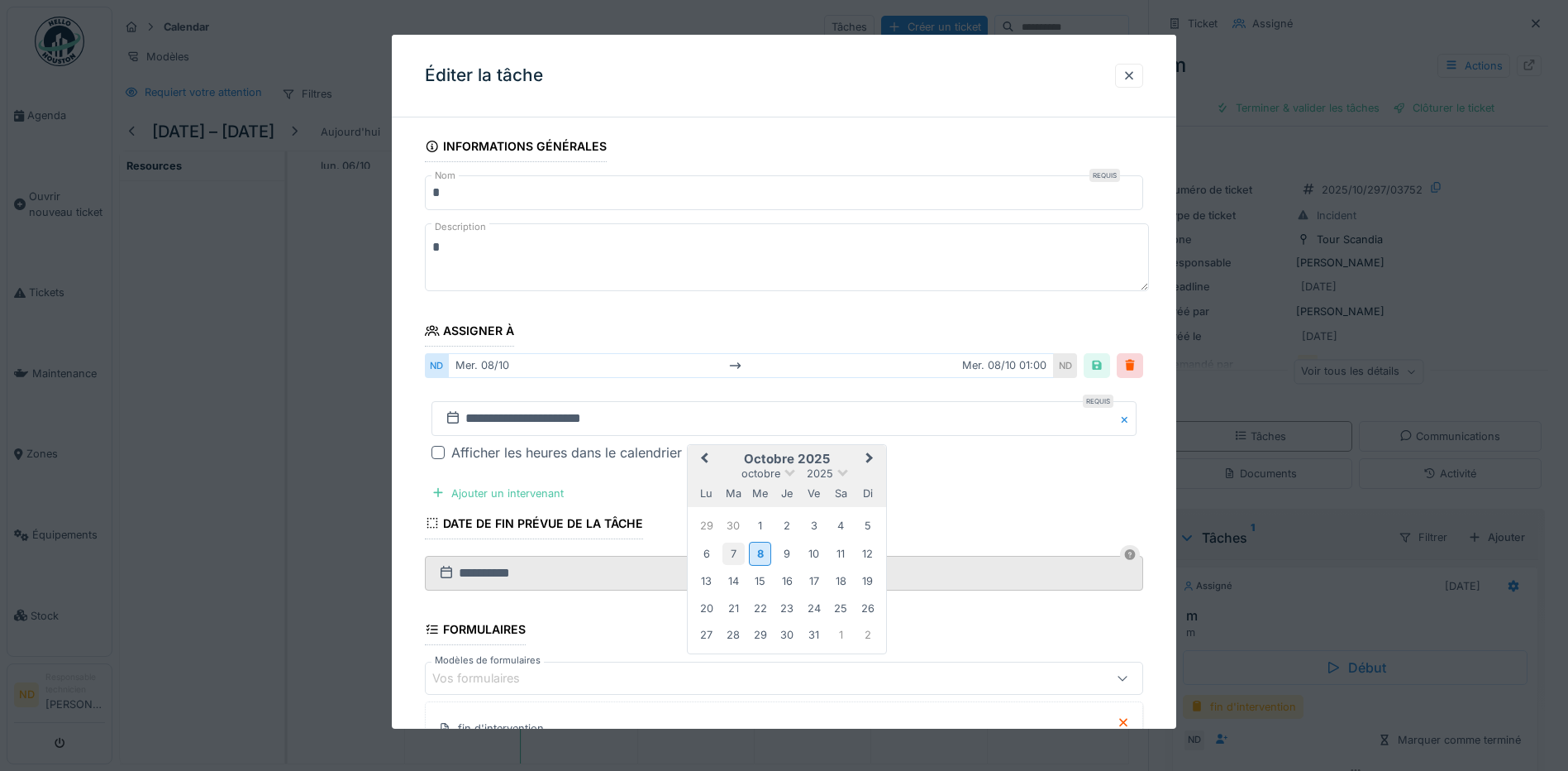
click at [741, 551] on div "7" at bounding box center [734, 554] width 23 height 23
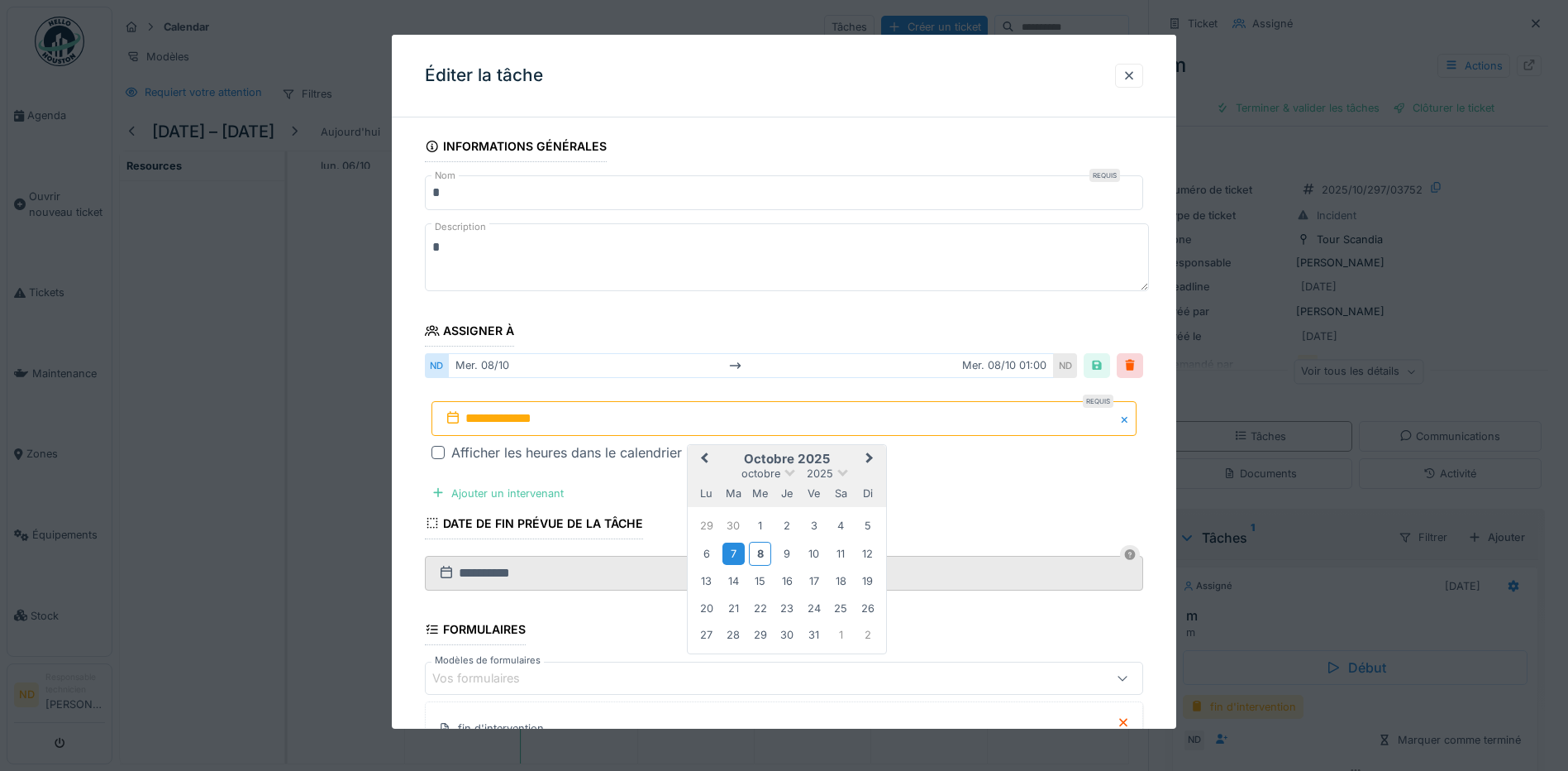
click at [739, 548] on div "7" at bounding box center [734, 554] width 23 height 23
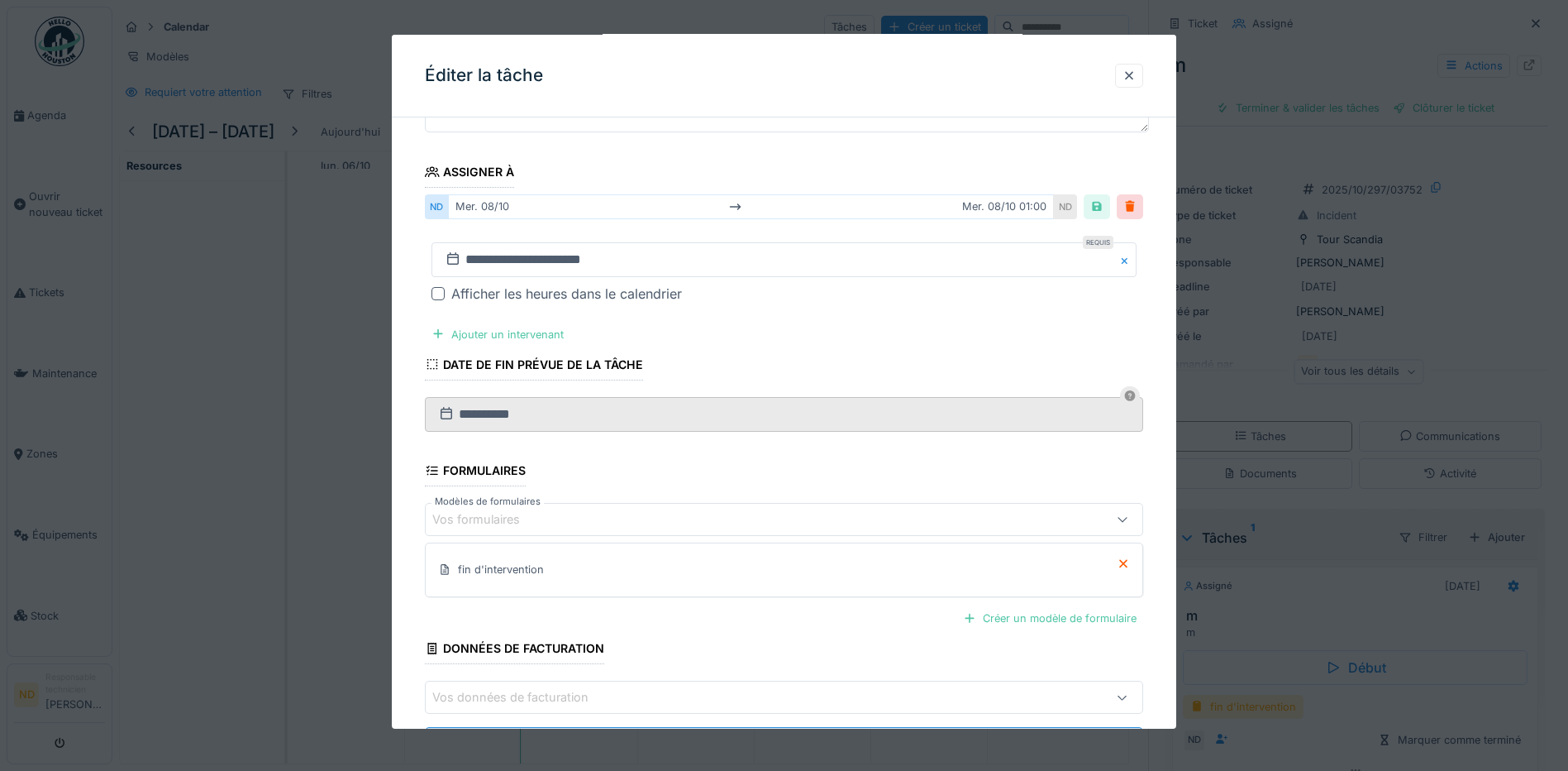
scroll to position [238, 0]
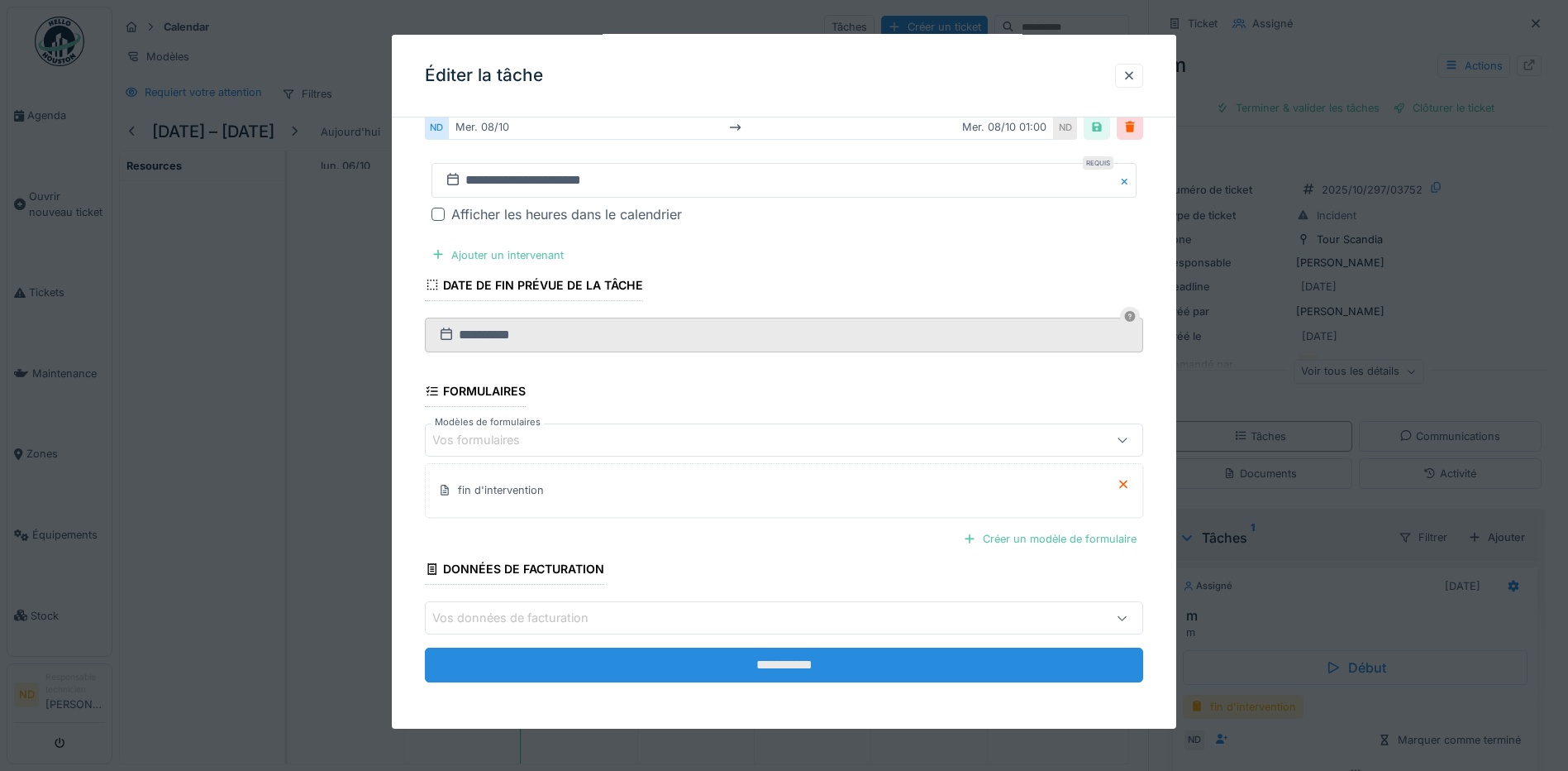
click at [817, 658] on input "**********" at bounding box center [784, 665] width 718 height 35
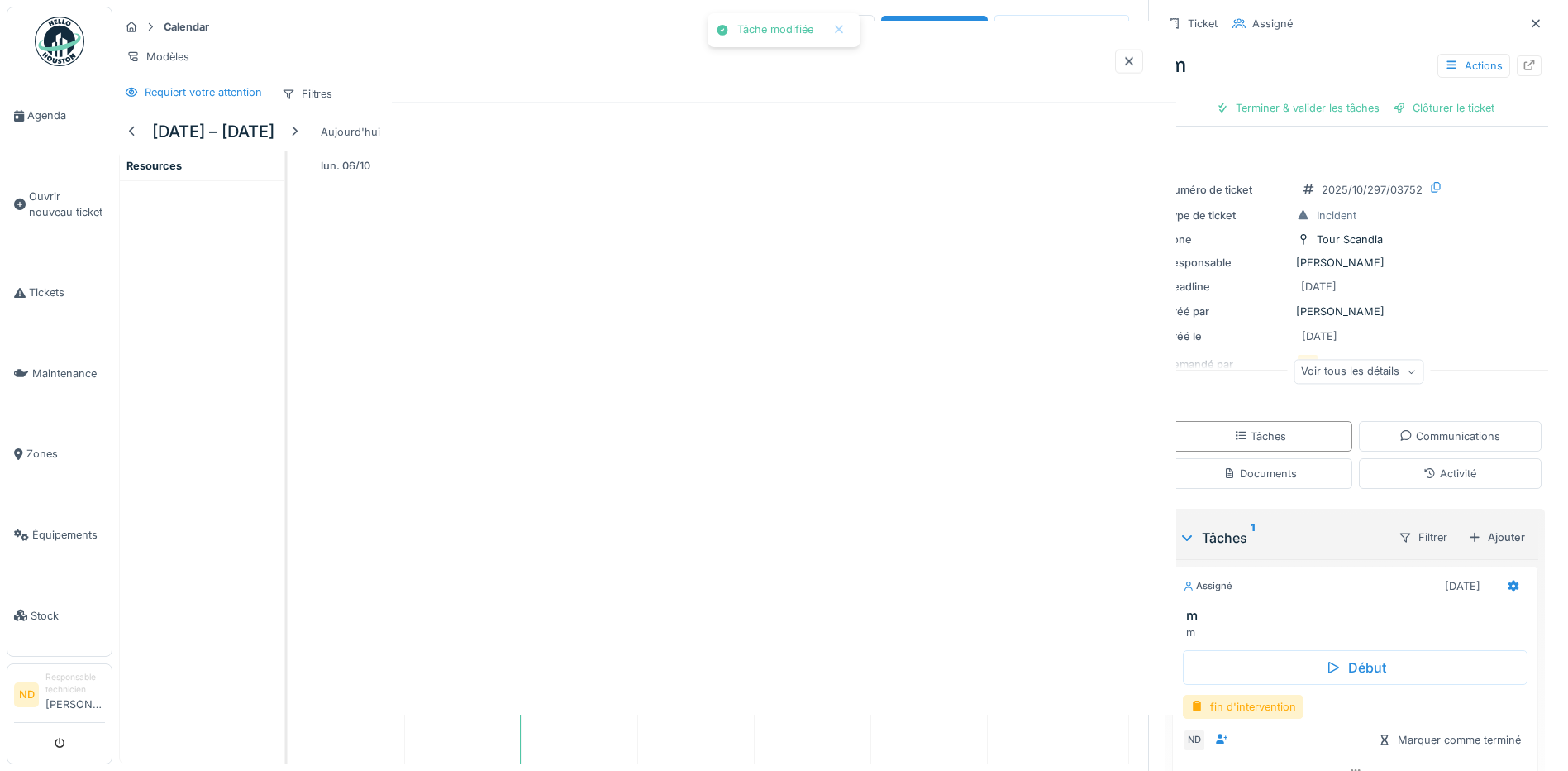
scroll to position [0, 0]
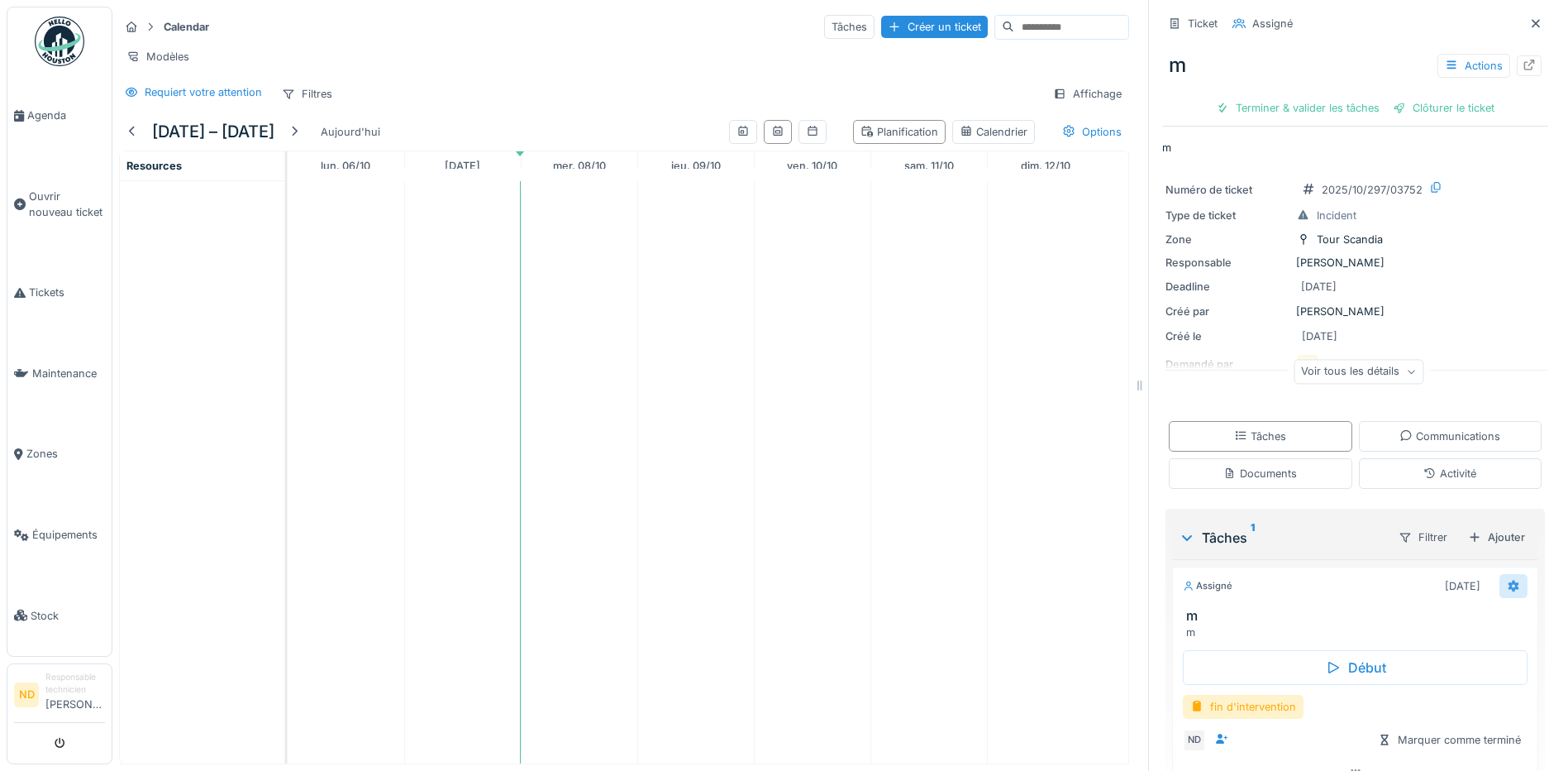
click at [1509, 593] on icon at bounding box center [1514, 586] width 10 height 11
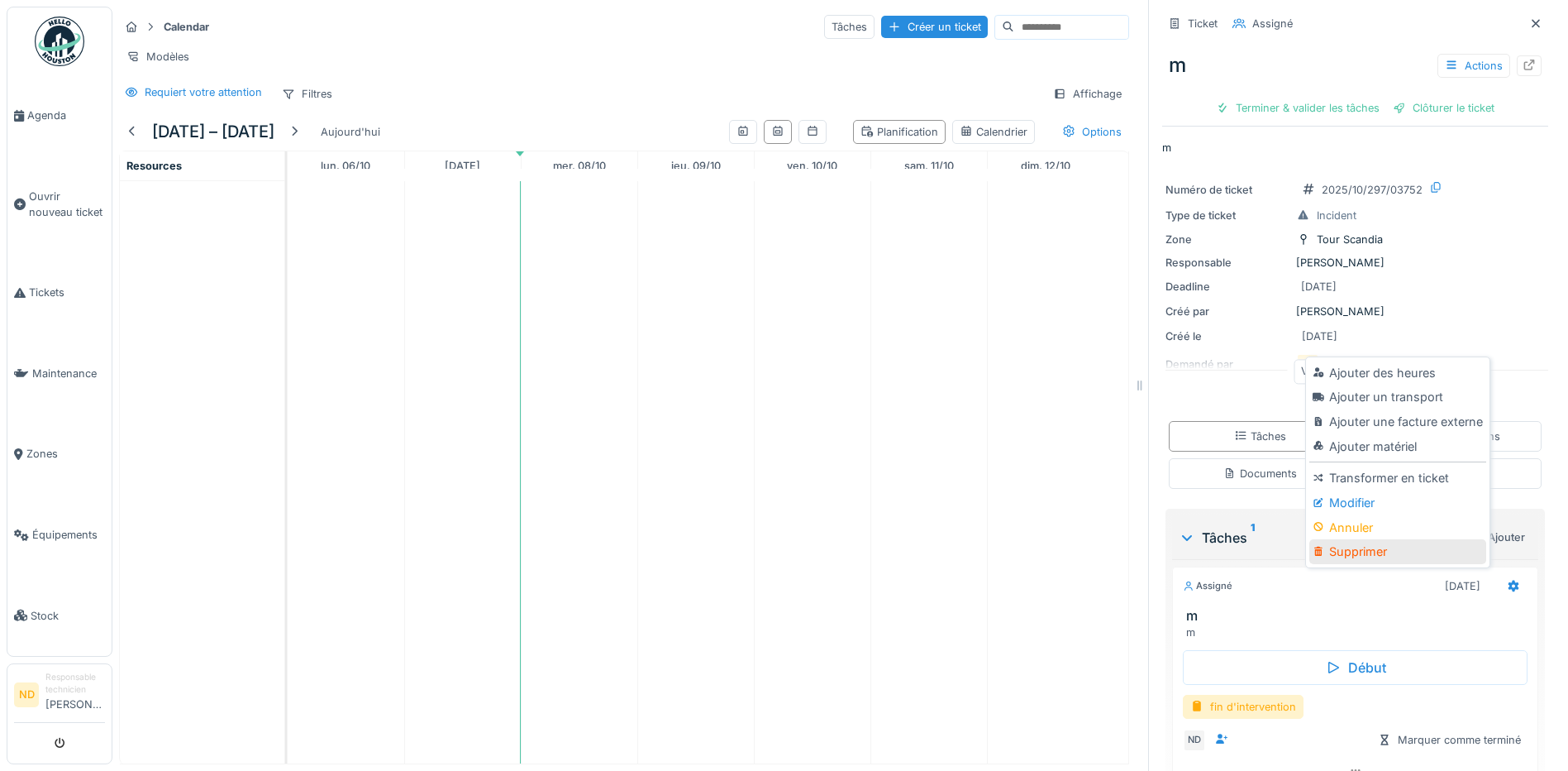
click at [1379, 554] on div "Supprimer" at bounding box center [1398, 552] width 176 height 25
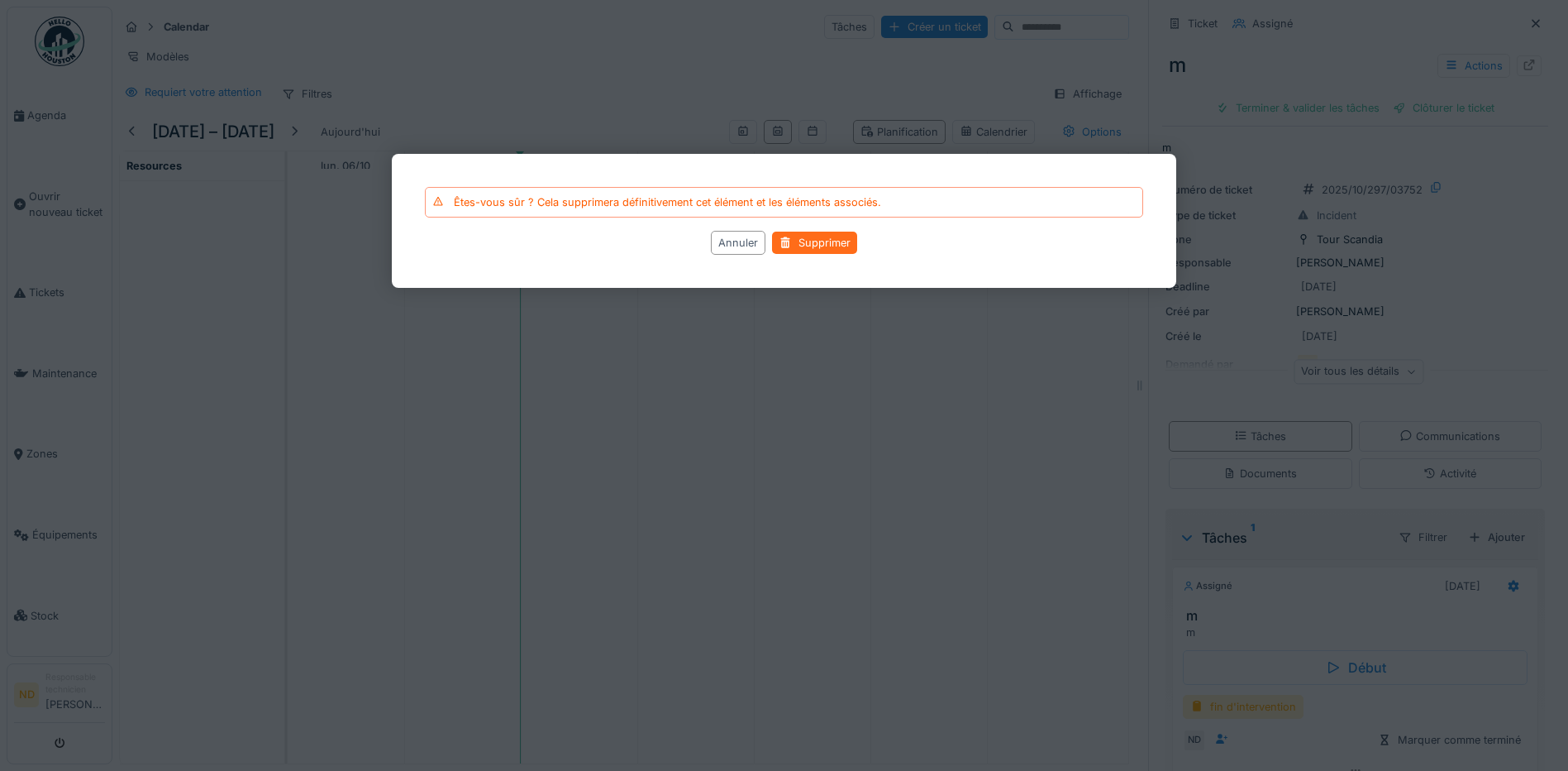
click at [841, 242] on div "Supprimer" at bounding box center [815, 244] width 85 height 23
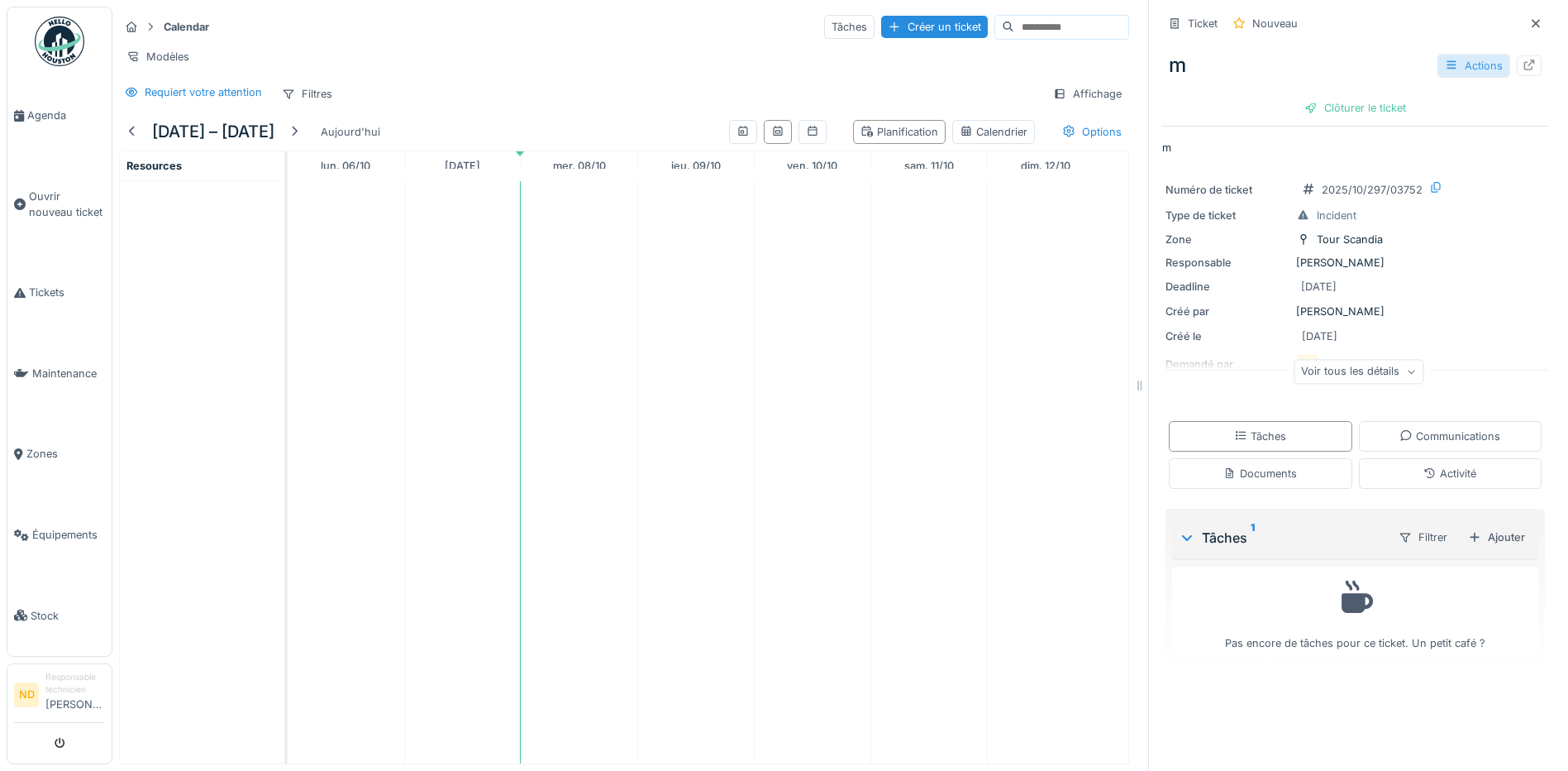
click at [1438, 66] on div "Actions" at bounding box center [1474, 66] width 73 height 24
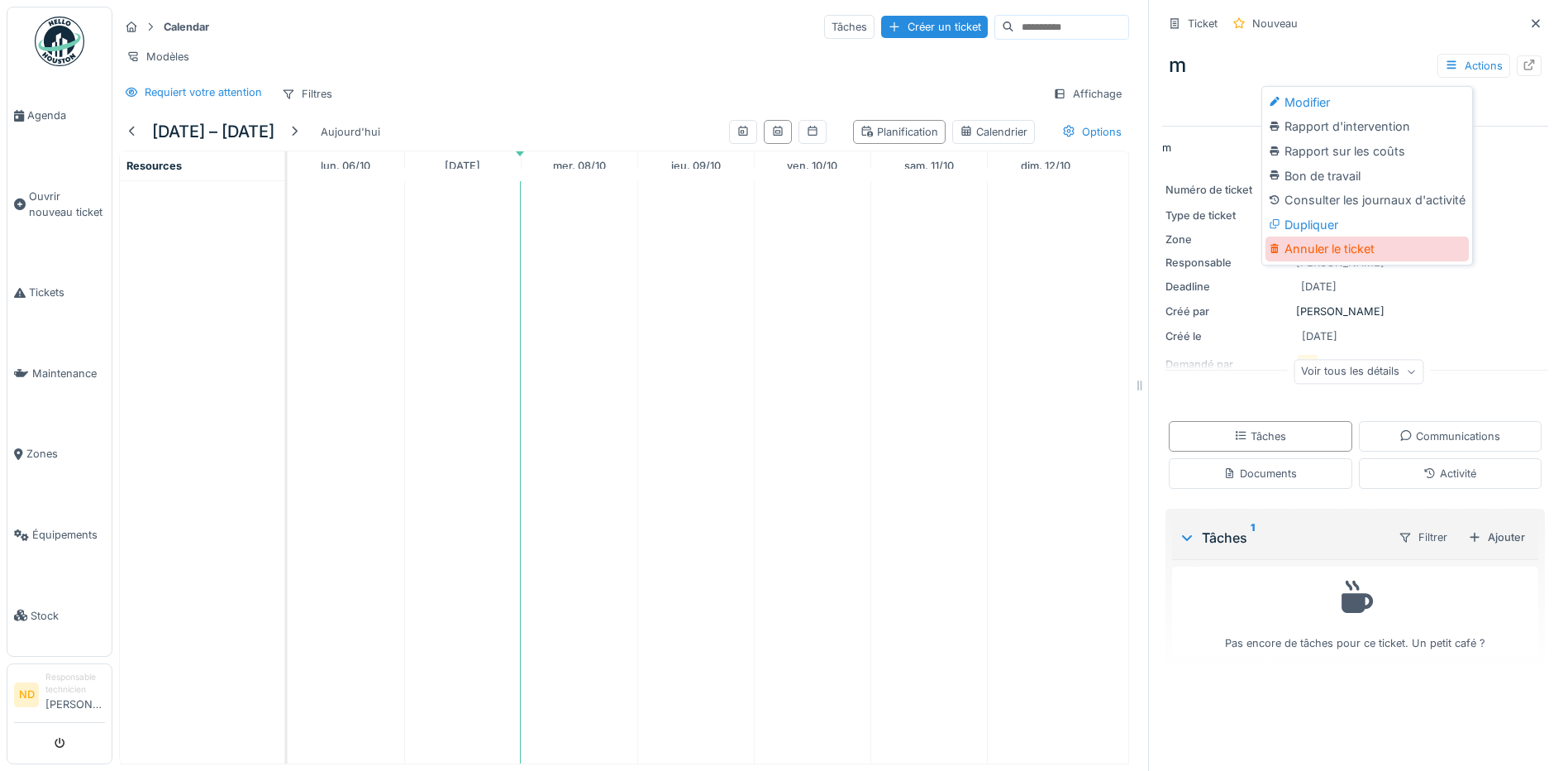
click at [1327, 249] on div "Annuler le ticket" at bounding box center [1367, 249] width 204 height 25
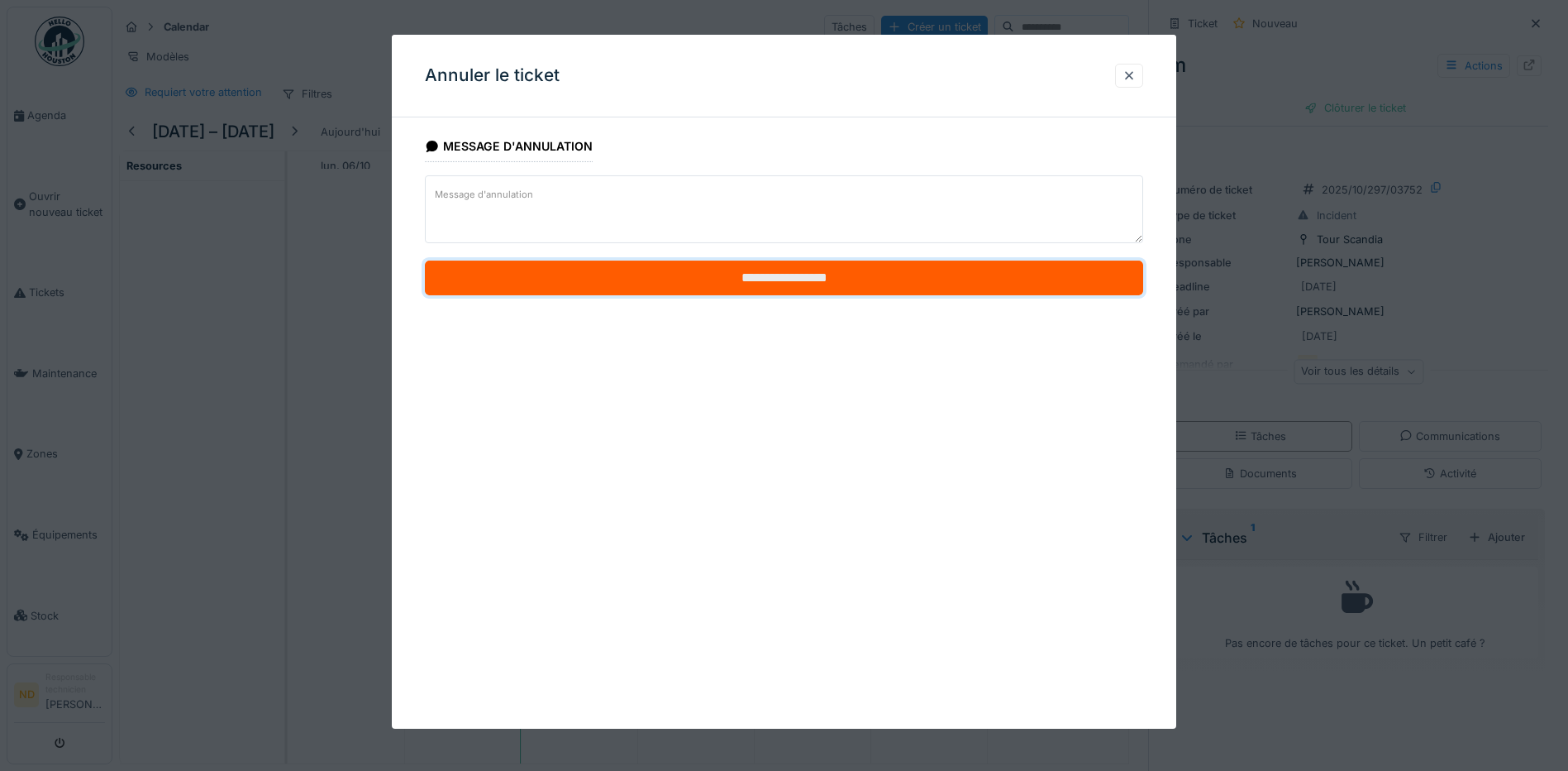
click at [838, 273] on input "**********" at bounding box center [784, 278] width 718 height 35
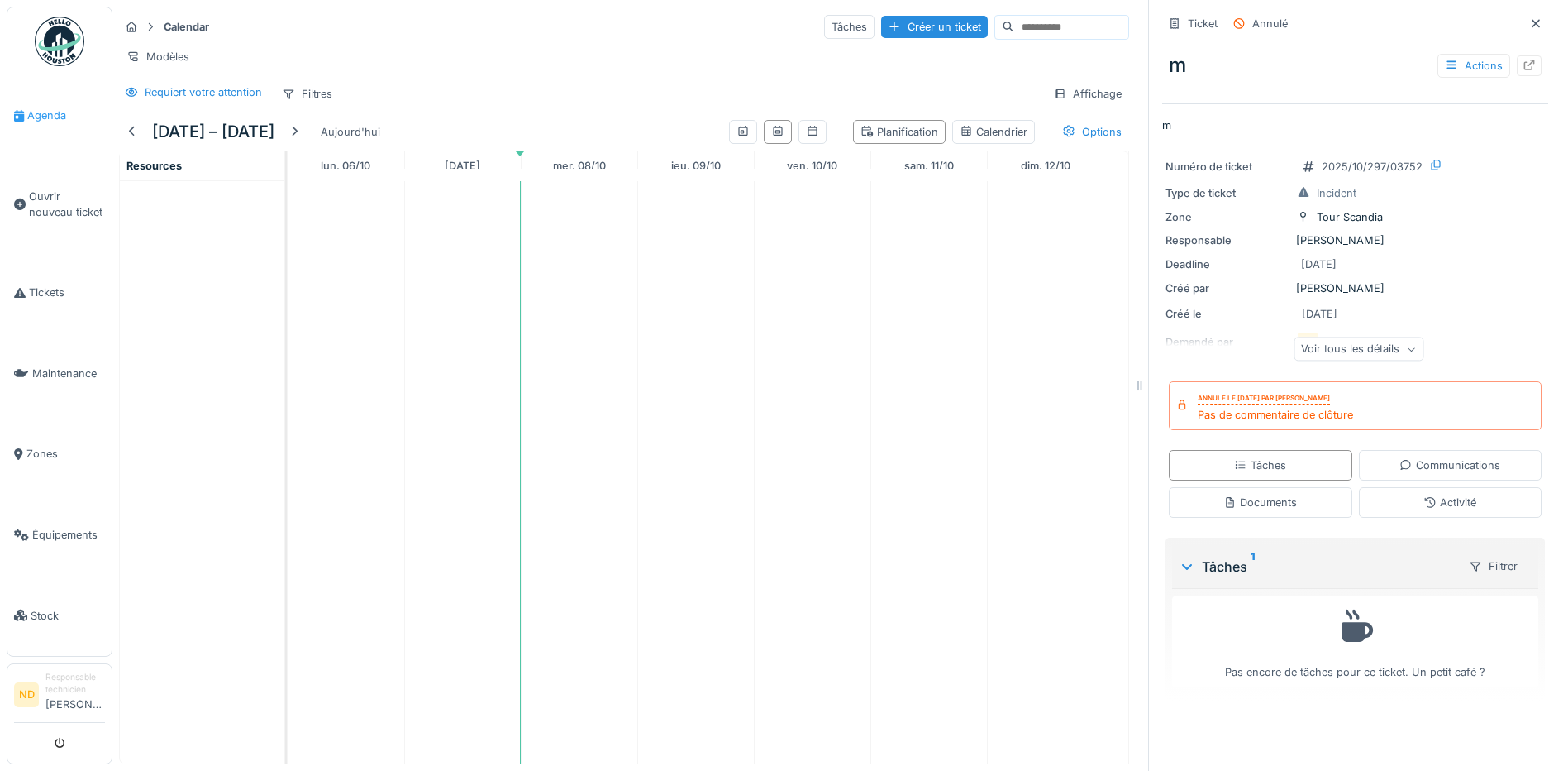
click at [33, 111] on span "Agenda" at bounding box center [65, 116] width 77 height 16
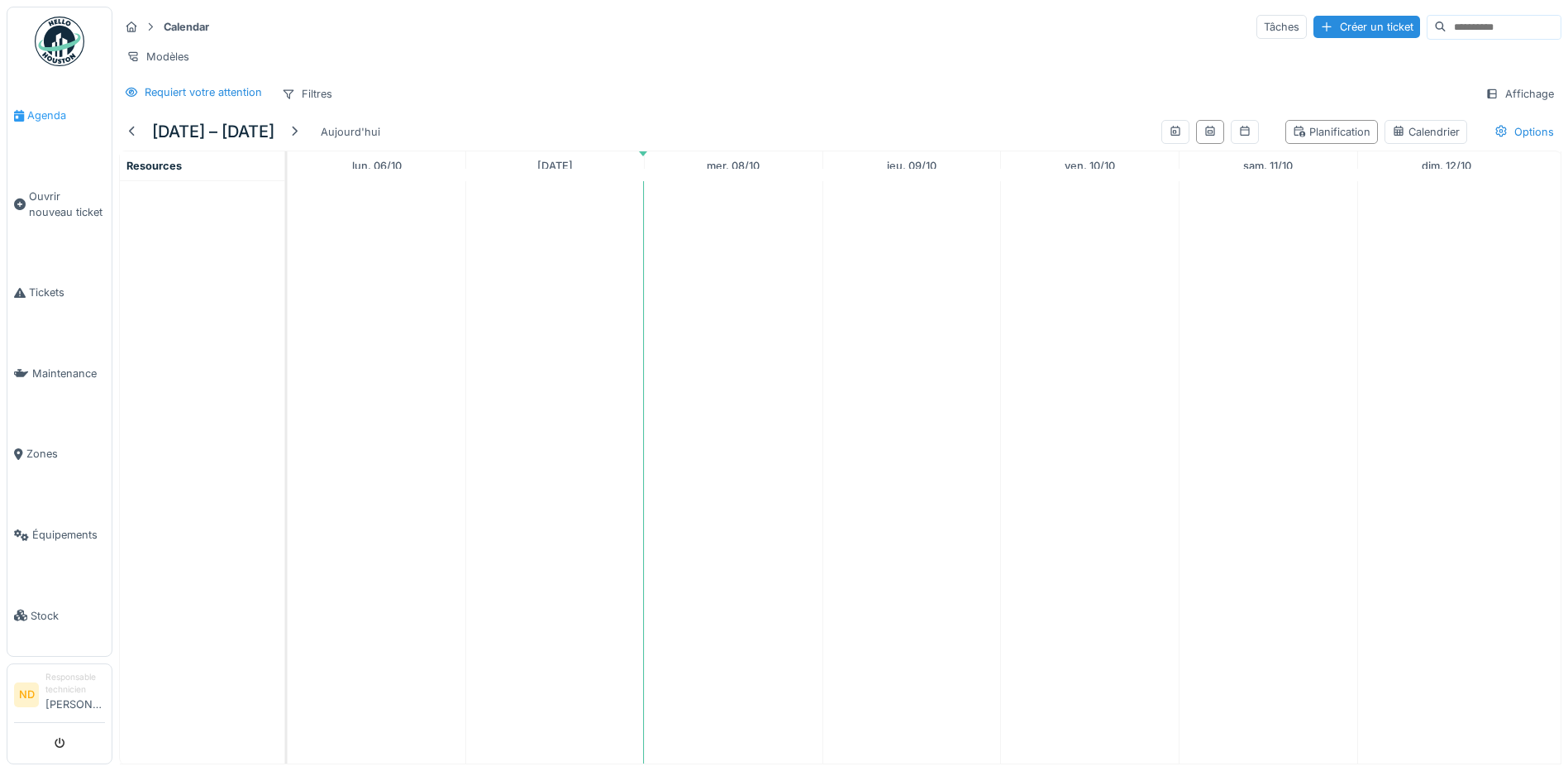
click at [39, 116] on span "Agenda" at bounding box center [65, 116] width 77 height 16
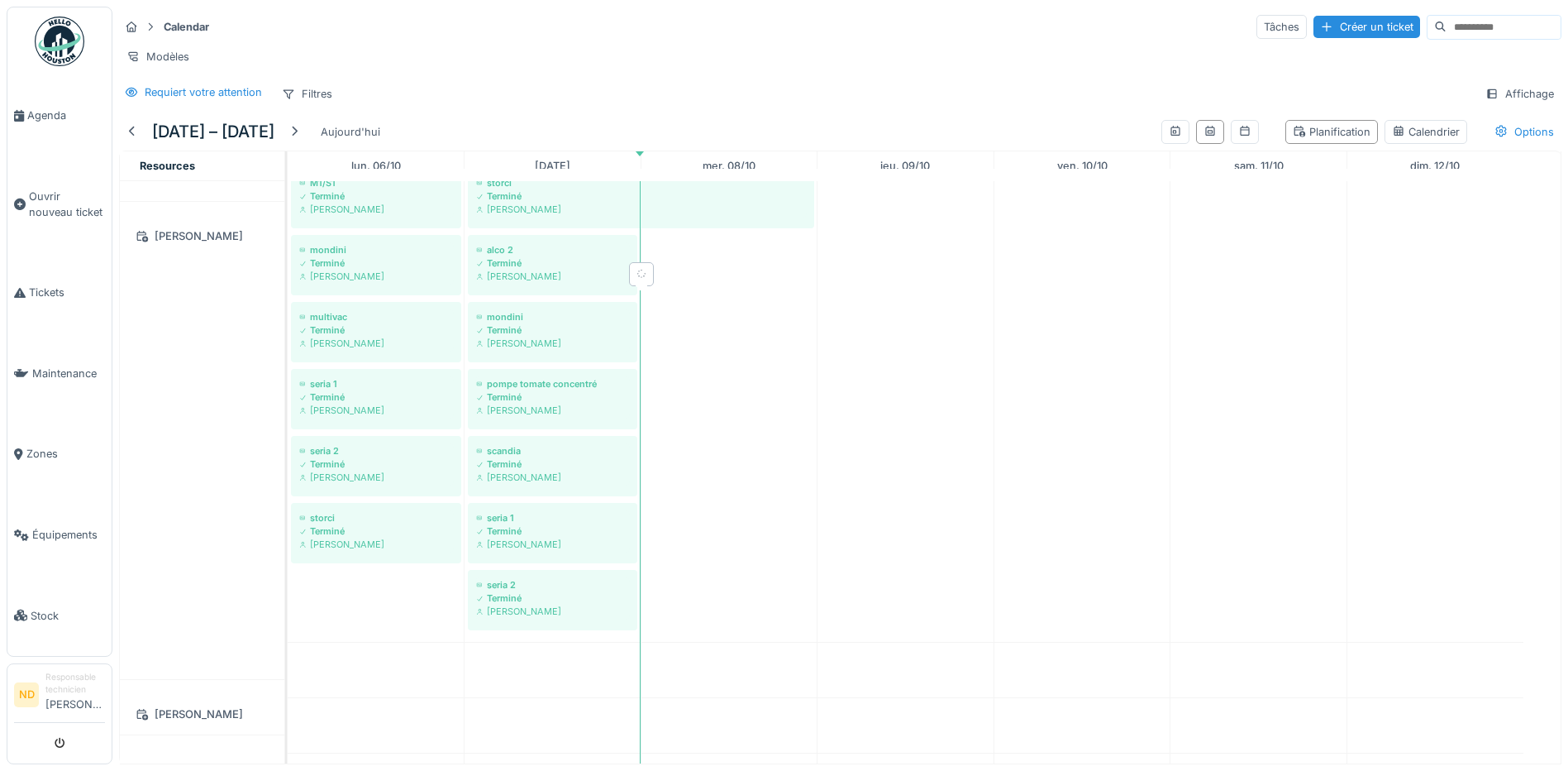
scroll to position [1324, 0]
